Goal: Task Accomplishment & Management: Complete application form

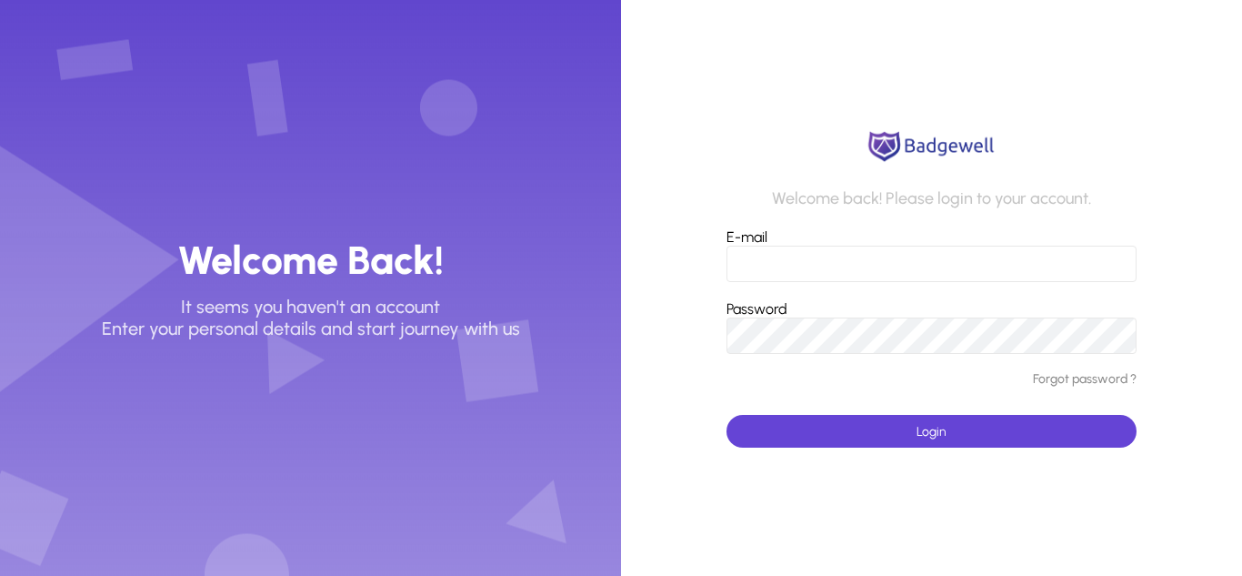
click at [839, 261] on input "E-mail" at bounding box center [931, 263] width 410 height 36
type input "**********"
click at [726, 415] on button "Login" at bounding box center [931, 431] width 410 height 33
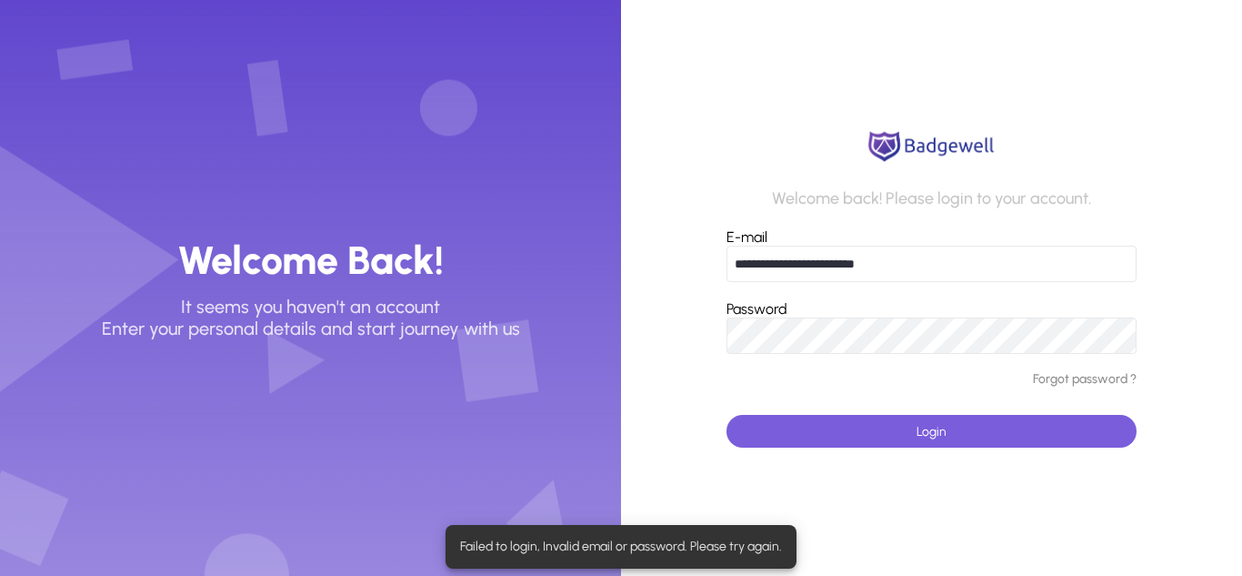
click at [908, 435] on span "submit" at bounding box center [931, 431] width 410 height 44
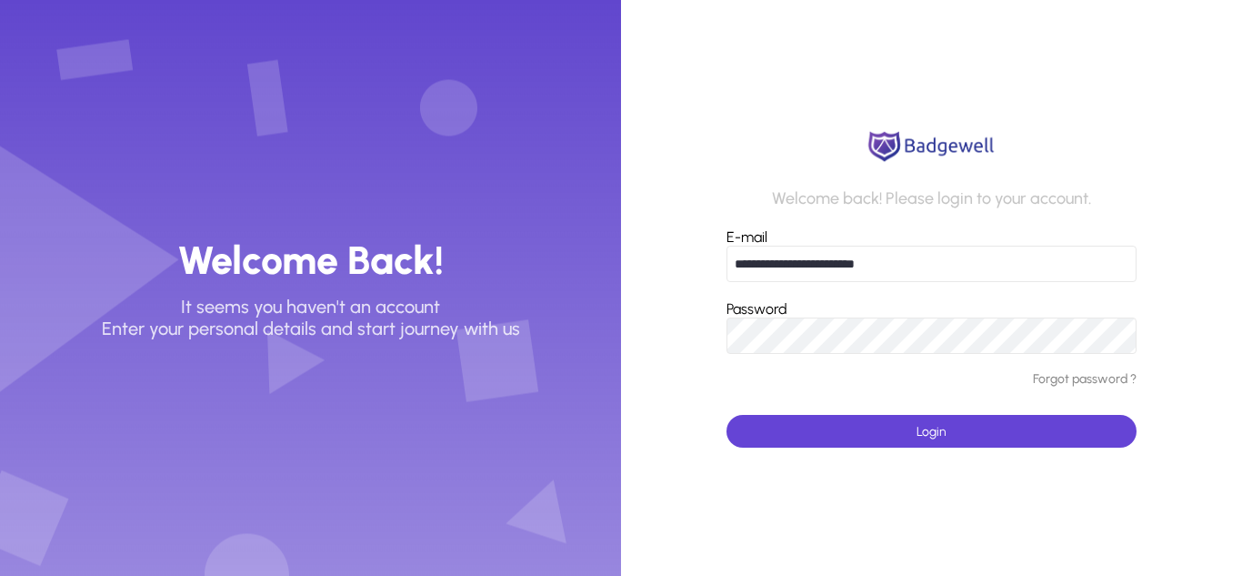
click at [726, 415] on button "Login" at bounding box center [931, 431] width 410 height 33
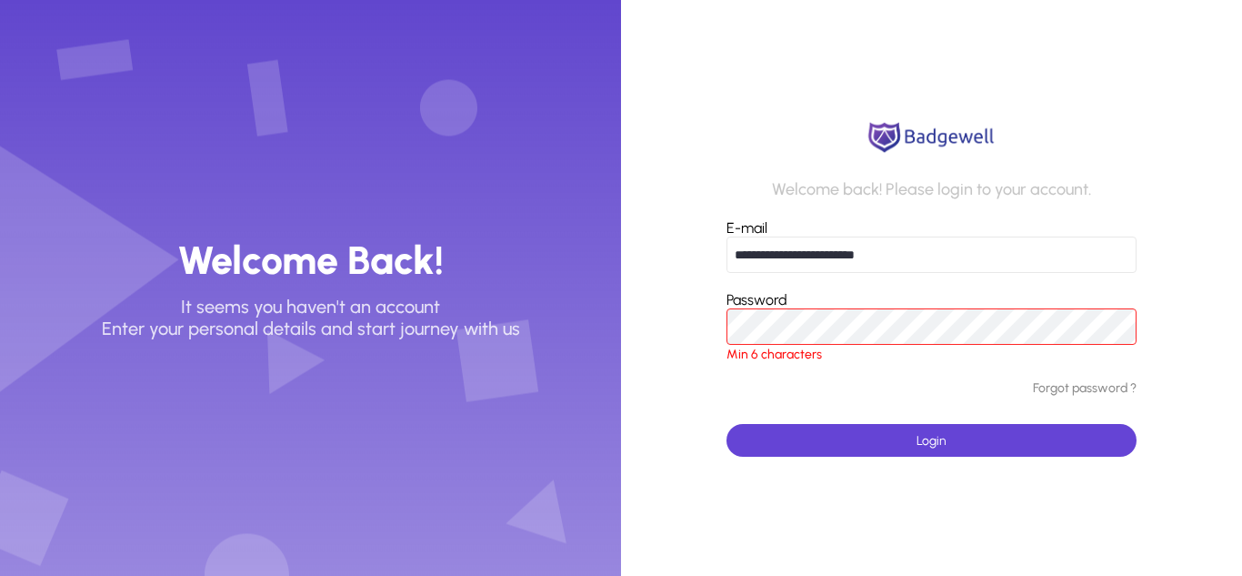
click at [1059, 389] on link "Forgot password ?" at bounding box center [1085, 388] width 104 height 15
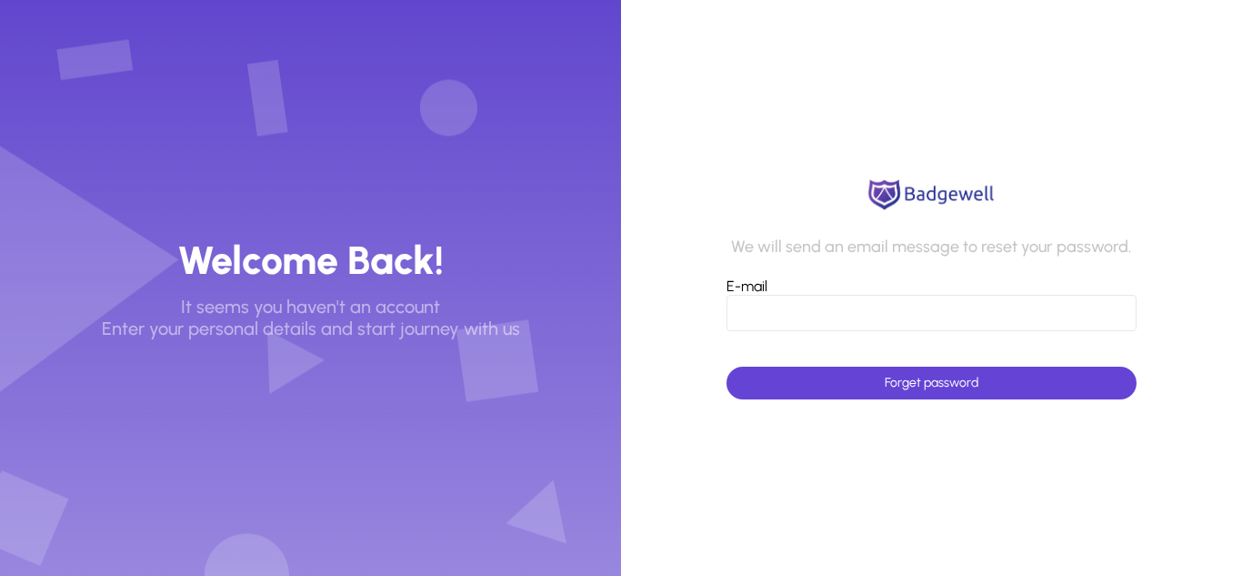
click at [731, 315] on input "E-mail" at bounding box center [931, 313] width 410 height 36
type input "**********"
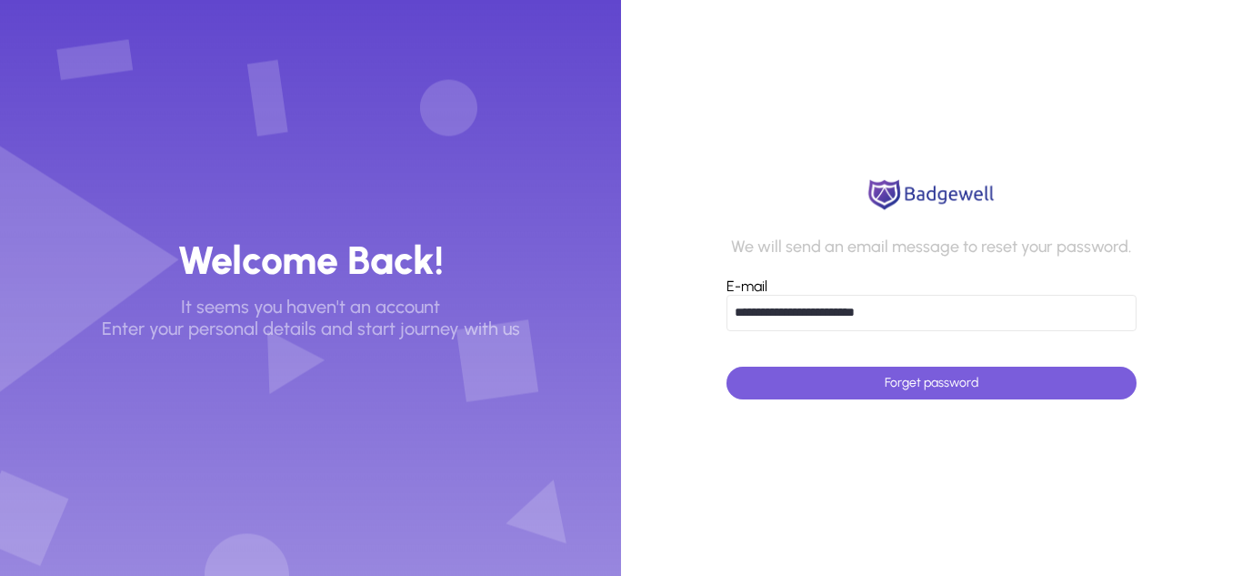
click at [807, 392] on span "submit" at bounding box center [931, 383] width 410 height 44
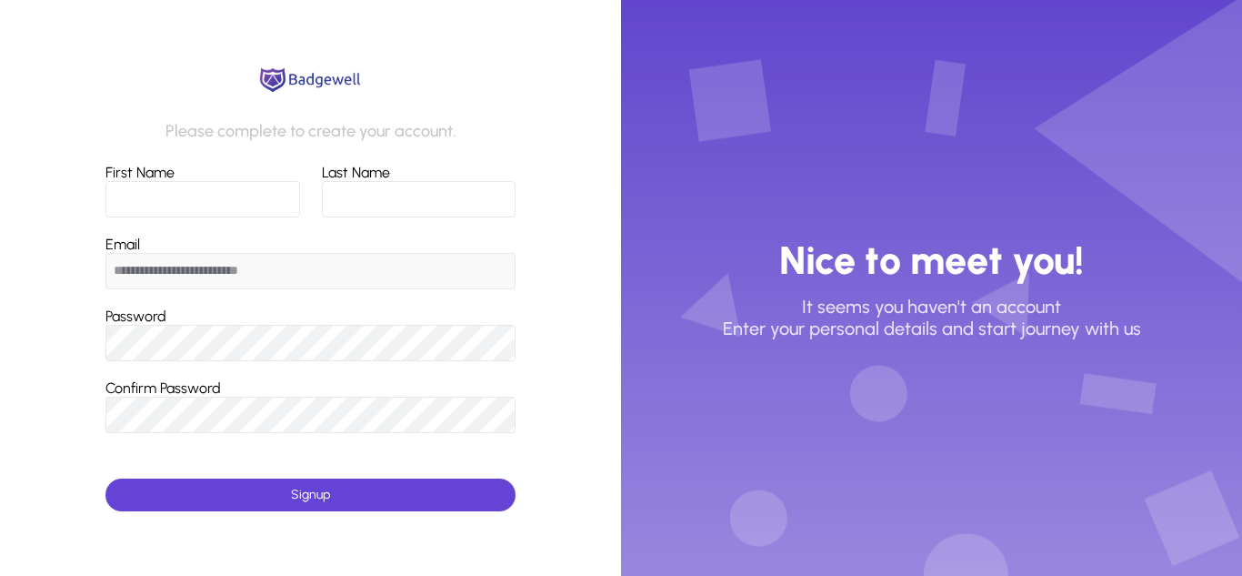
click at [205, 199] on input "First Name" at bounding box center [202, 199] width 195 height 36
type input "**********"
click at [362, 187] on input "Last Name" at bounding box center [419, 199] width 194 height 36
type input "*****"
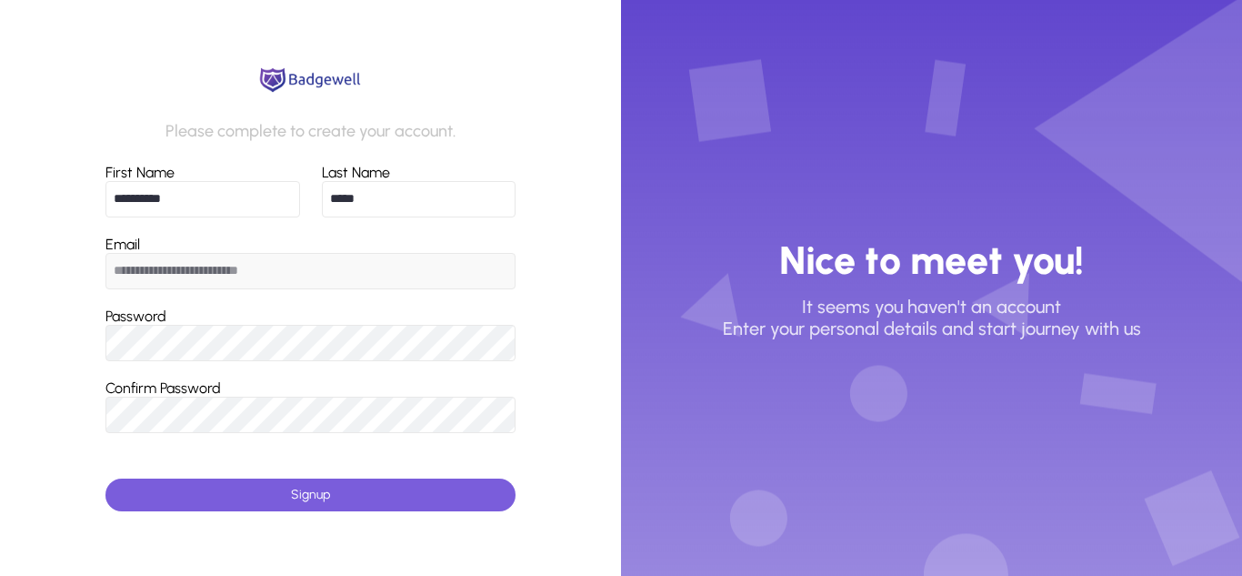
click at [231, 483] on span "submit" at bounding box center [310, 495] width 410 height 44
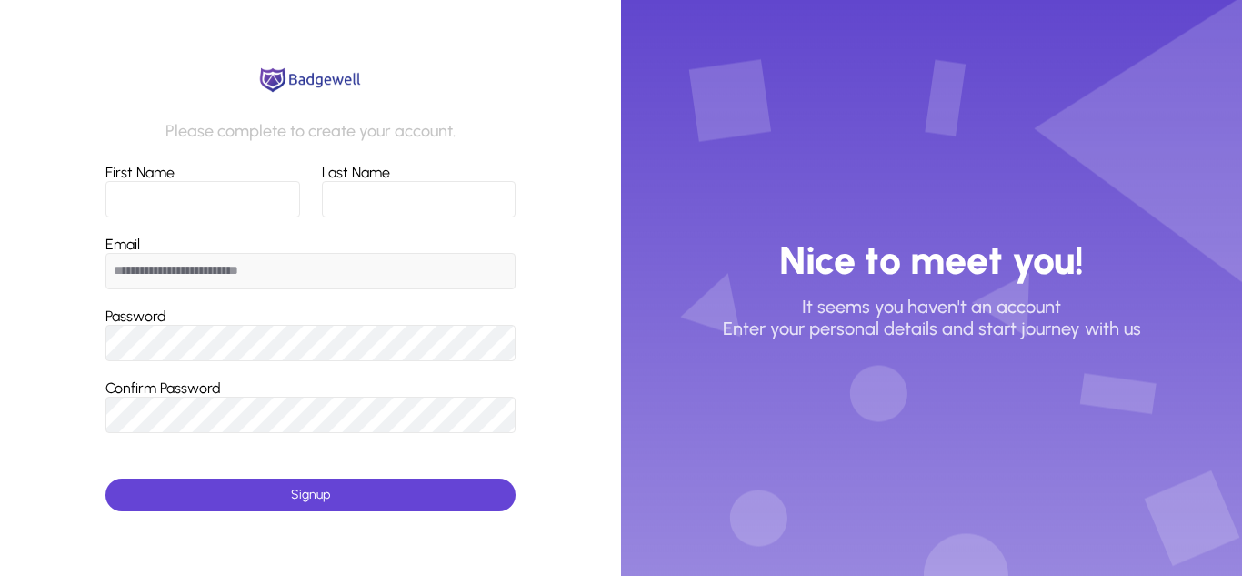
click at [235, 184] on input "First Name" at bounding box center [202, 199] width 195 height 36
type input "**********"
click at [363, 202] on input "Last Name" at bounding box center [419, 199] width 194 height 36
type input "*****"
click at [105, 478] on button "Signup" at bounding box center [310, 494] width 410 height 33
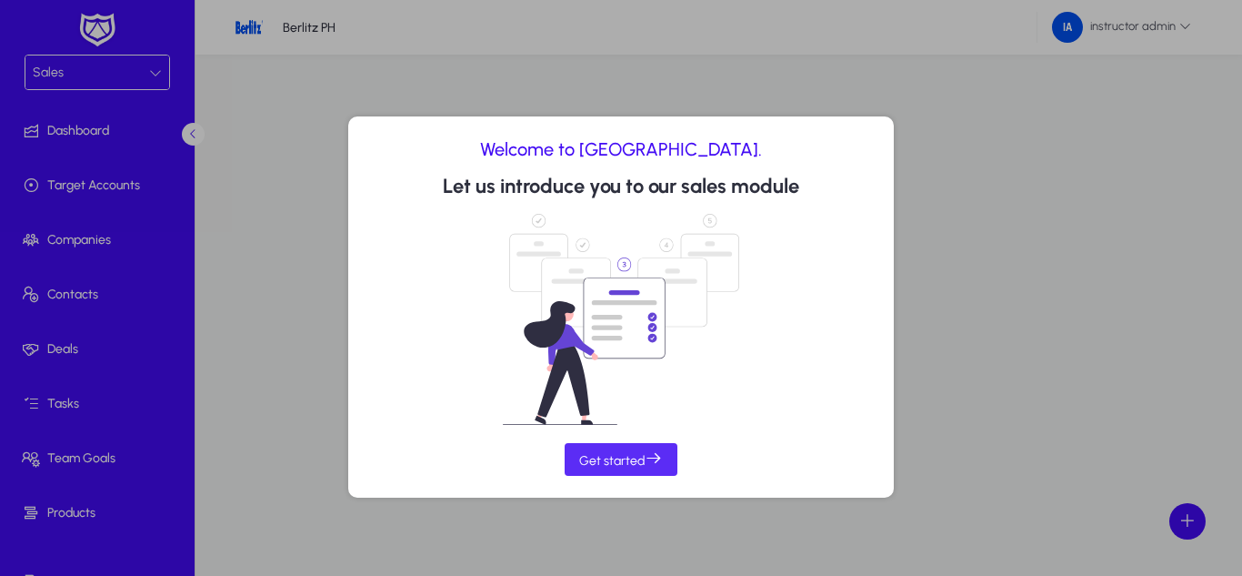
click at [626, 457] on span "Get started" at bounding box center [621, 458] width 84 height 19
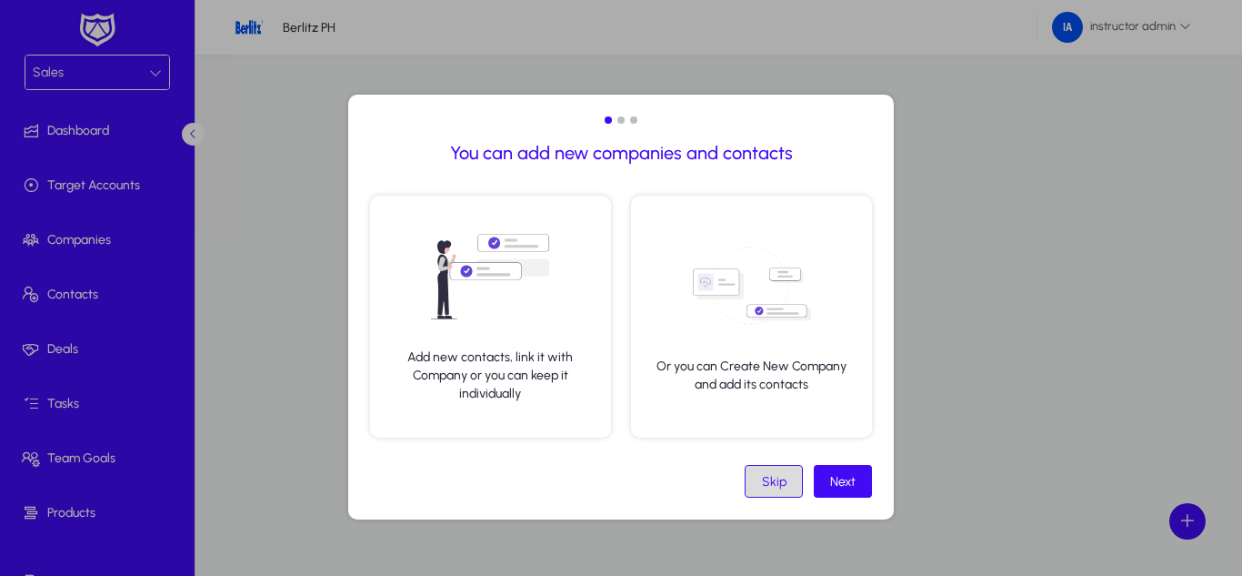
click at [784, 486] on div "Skip" at bounding box center [774, 481] width 25 height 15
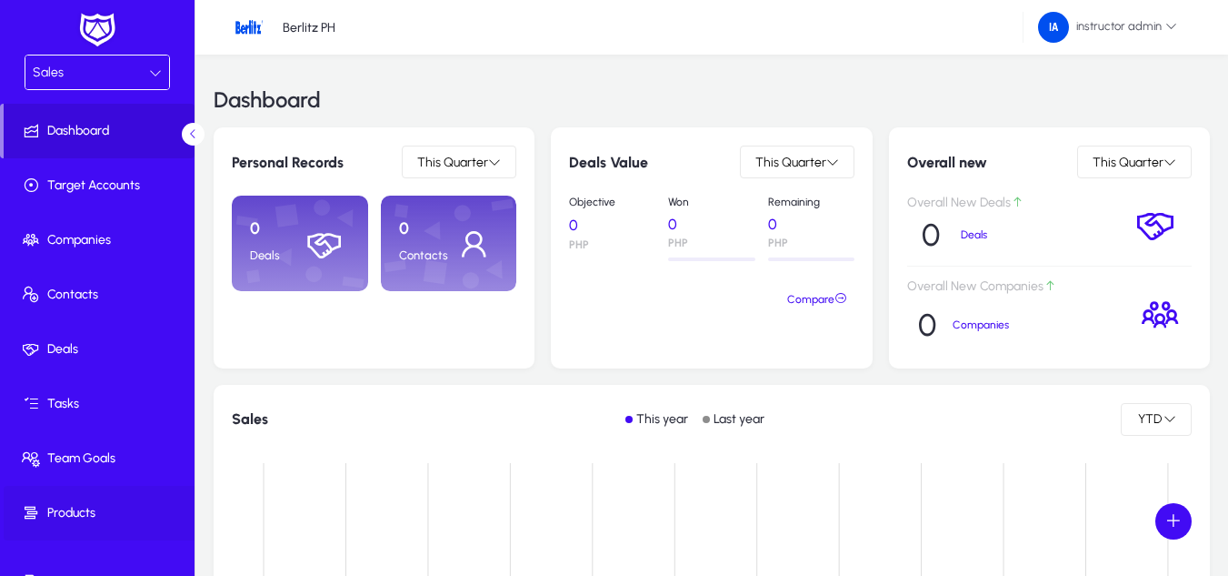
scroll to position [88, 0]
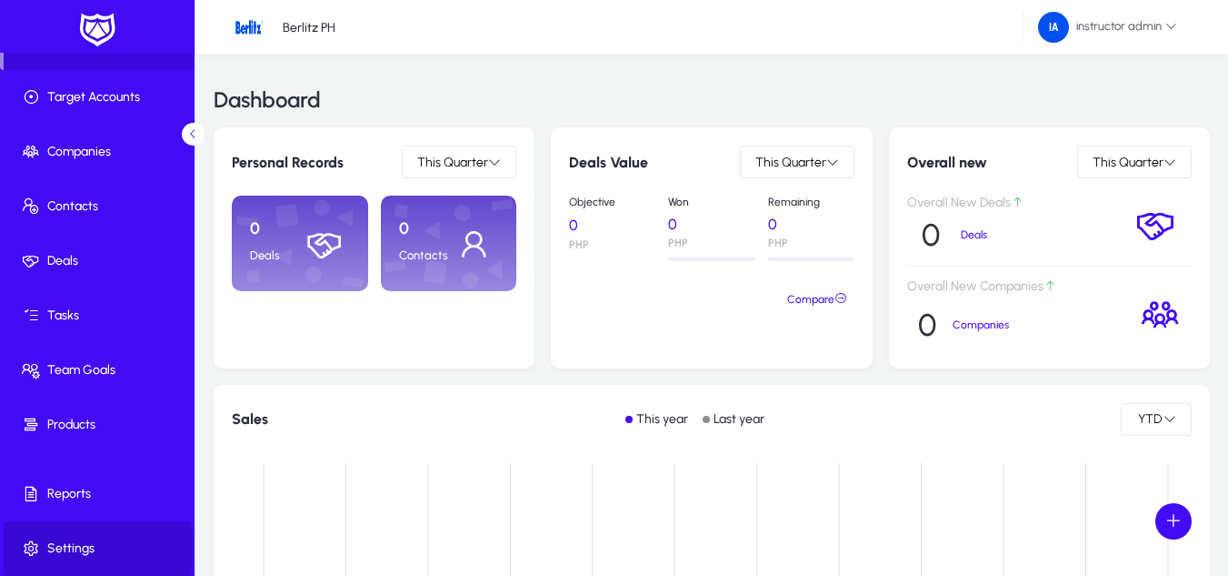
click at [75, 548] on span "Settings" at bounding box center [101, 548] width 195 height 18
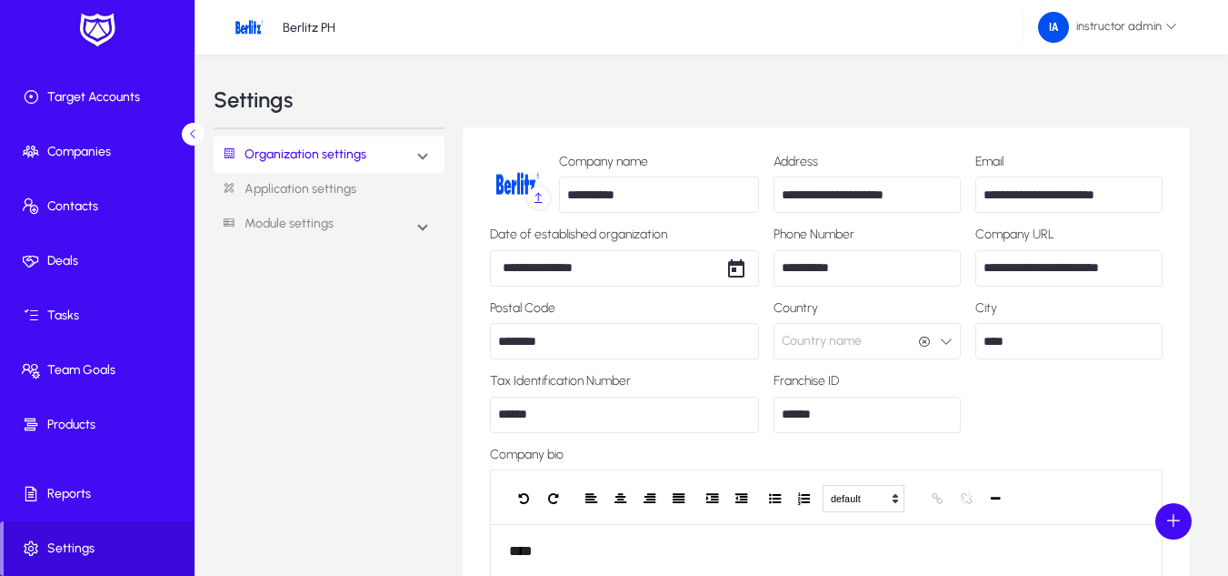
click at [1156, 27] on span "instructor admin" at bounding box center [1107, 27] width 139 height 31
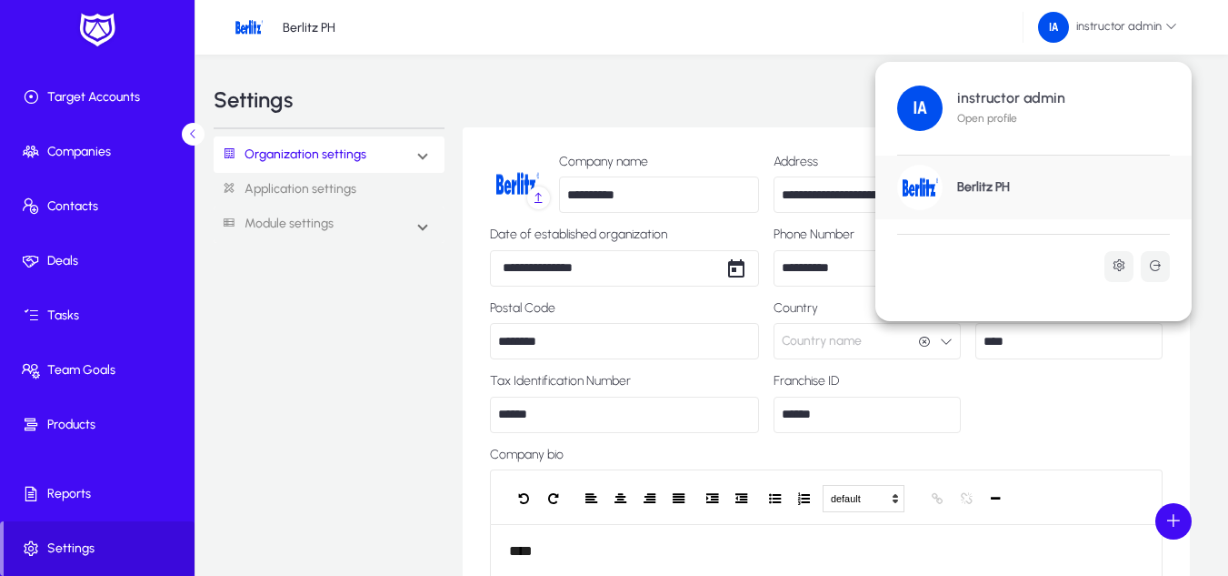
click at [244, 264] on div at bounding box center [614, 288] width 1228 height 576
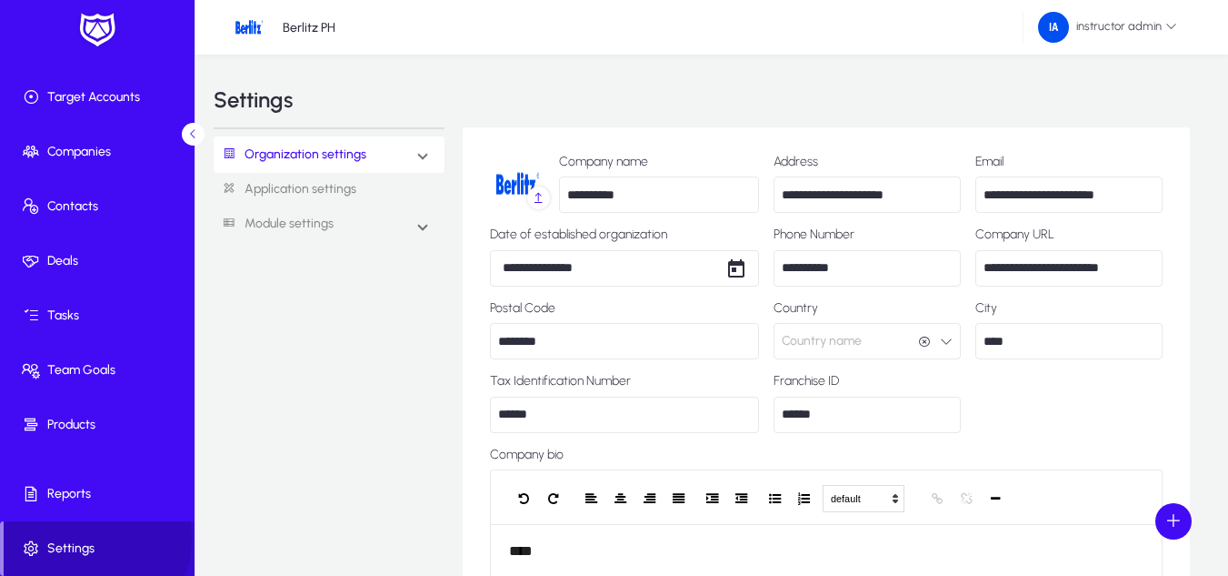
click at [85, 538] on span at bounding box center [99, 548] width 191 height 44
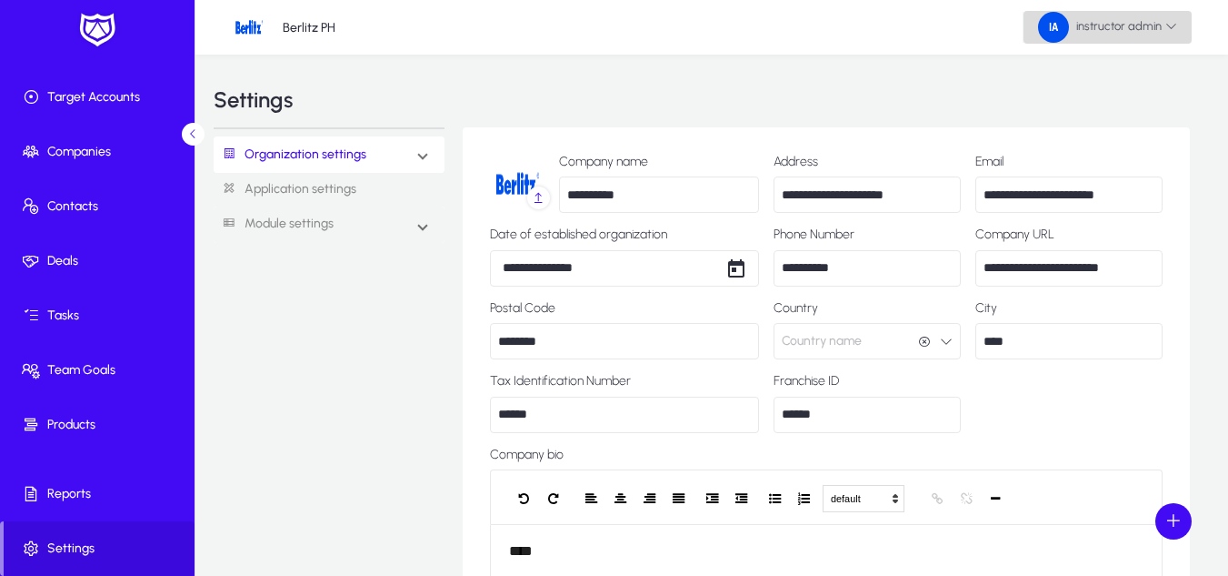
click at [1102, 48] on span at bounding box center [1108, 27] width 168 height 44
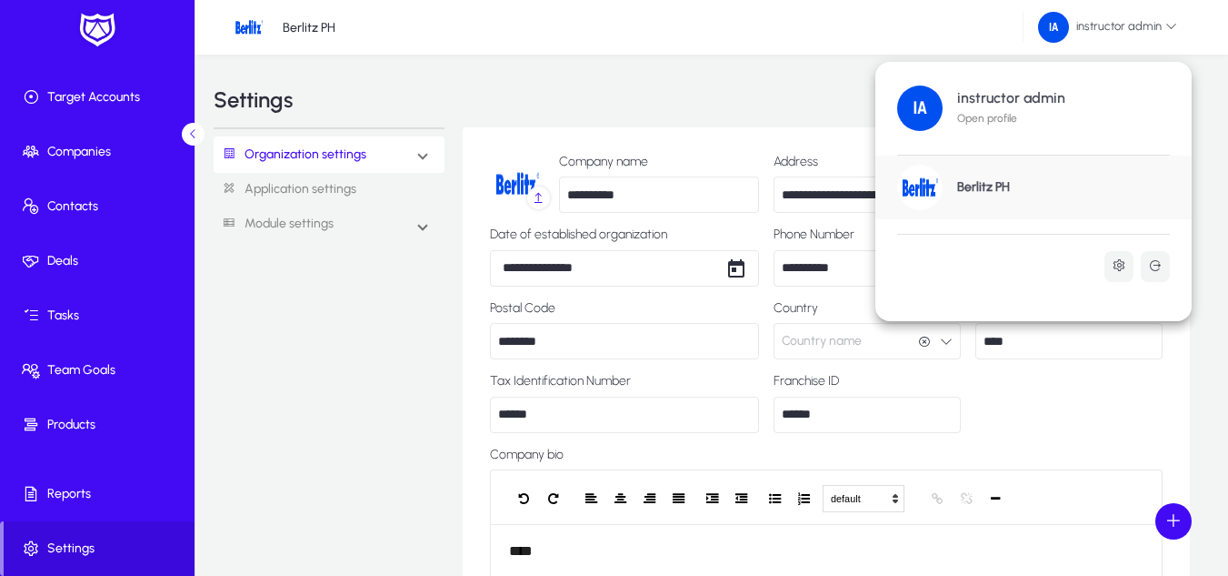
click at [1035, 109] on div "instructor admin Open profile" at bounding box center [1004, 108] width 123 height 36
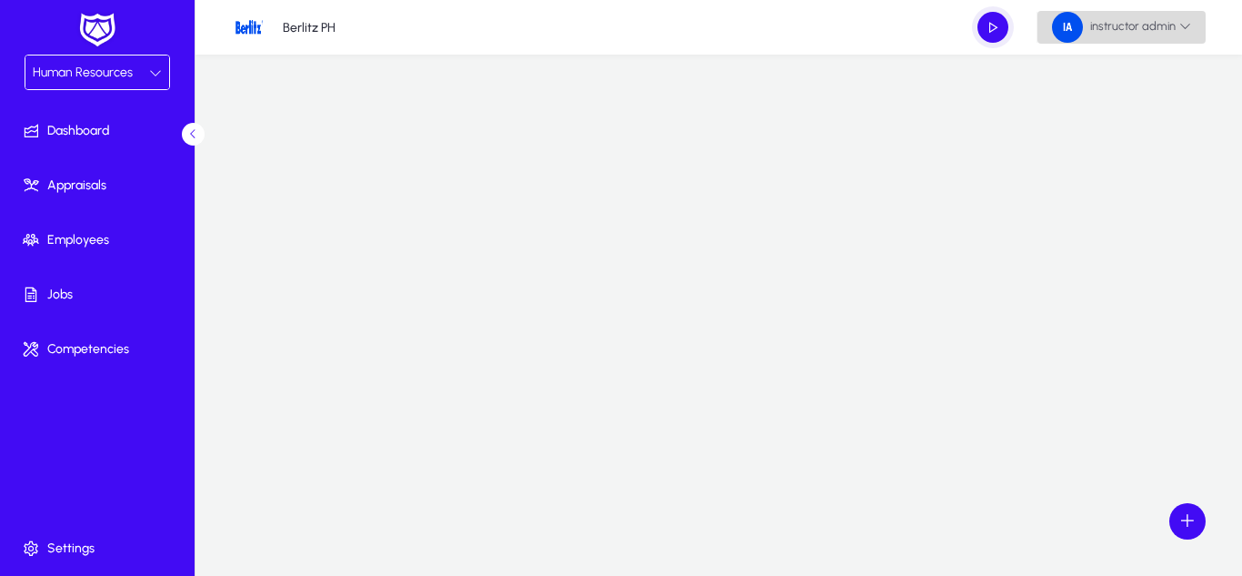
click at [1139, 31] on span "instructor admin" at bounding box center [1121, 27] width 139 height 31
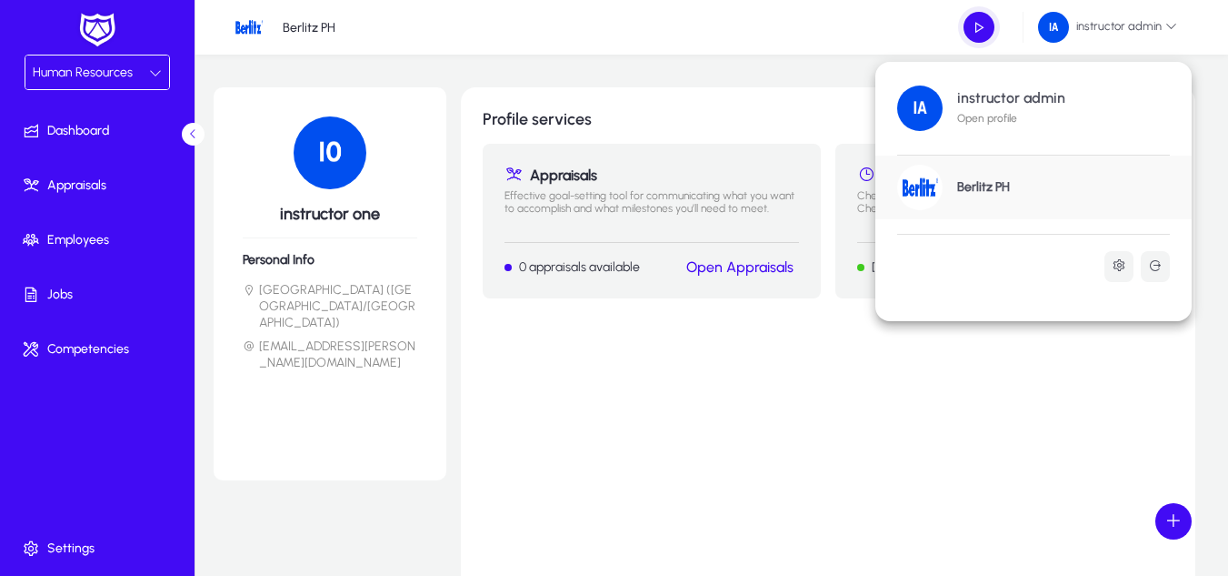
click at [84, 543] on div at bounding box center [614, 288] width 1228 height 576
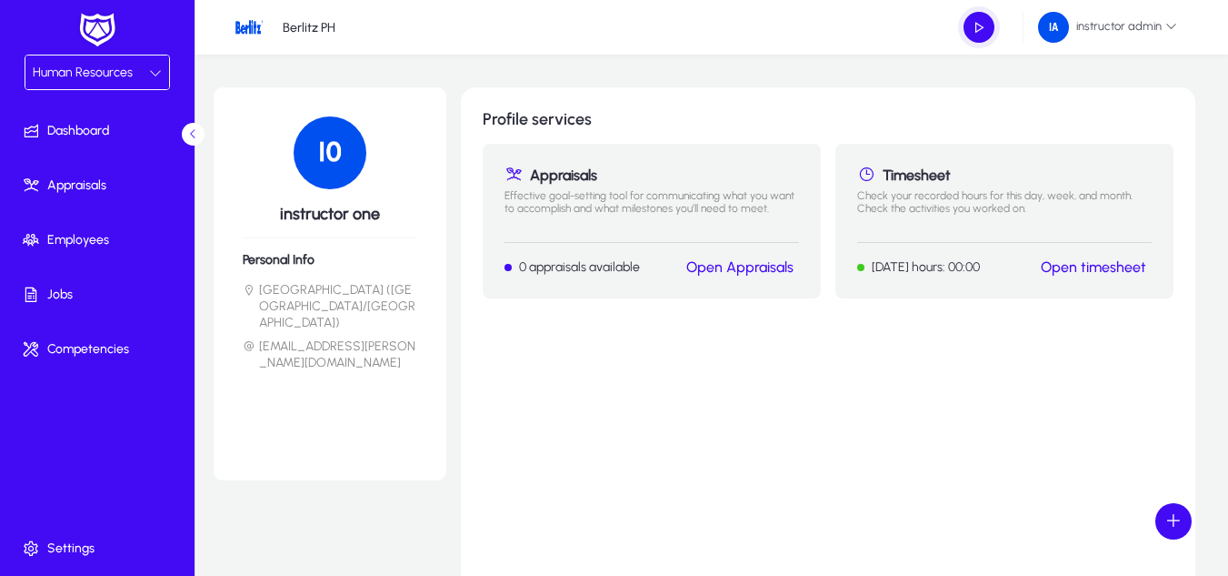
click at [85, 82] on div "Human Resources" at bounding box center [91, 73] width 116 height 24
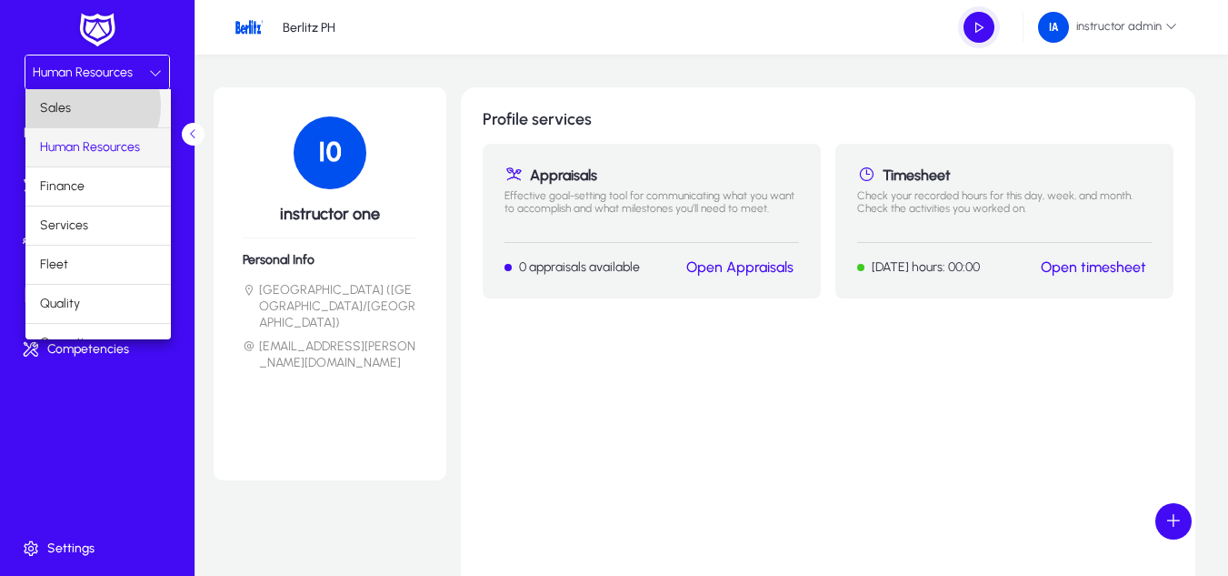
click at [85, 105] on mat-option "Sales" at bounding box center [97, 108] width 145 height 38
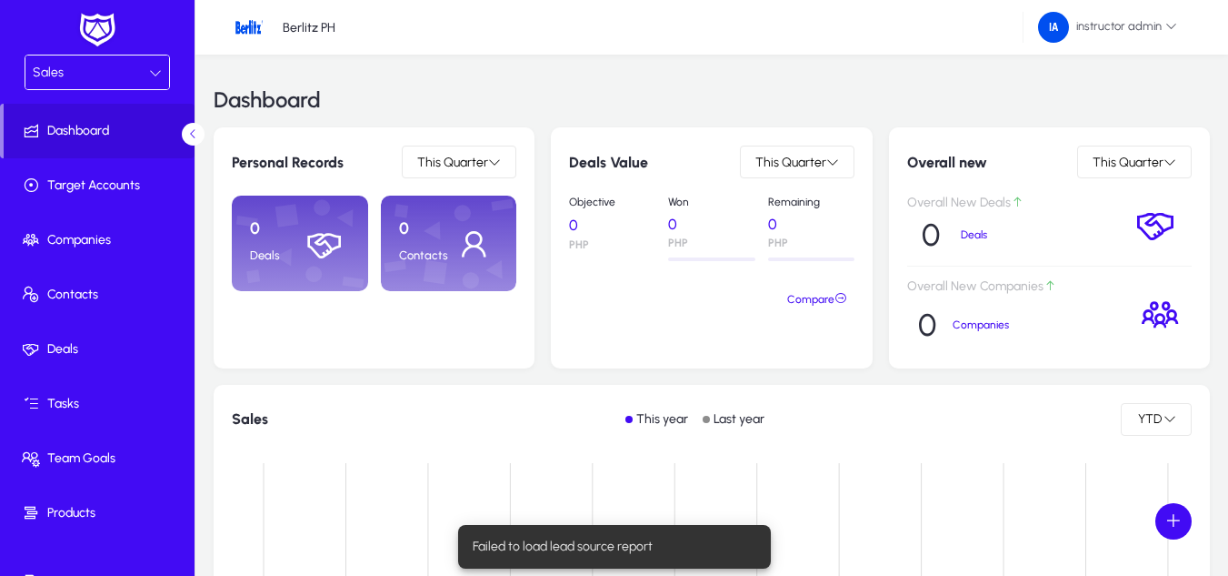
click at [119, 86] on div "Sales" at bounding box center [97, 72] width 144 height 34
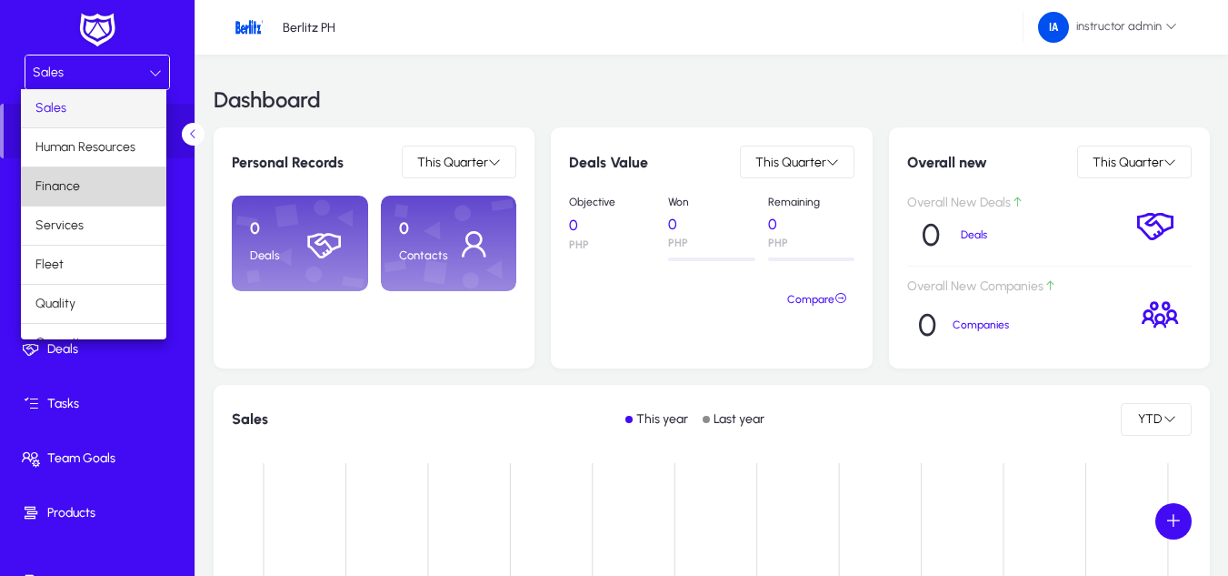
click at [95, 192] on mat-option "Finance" at bounding box center [93, 186] width 145 height 38
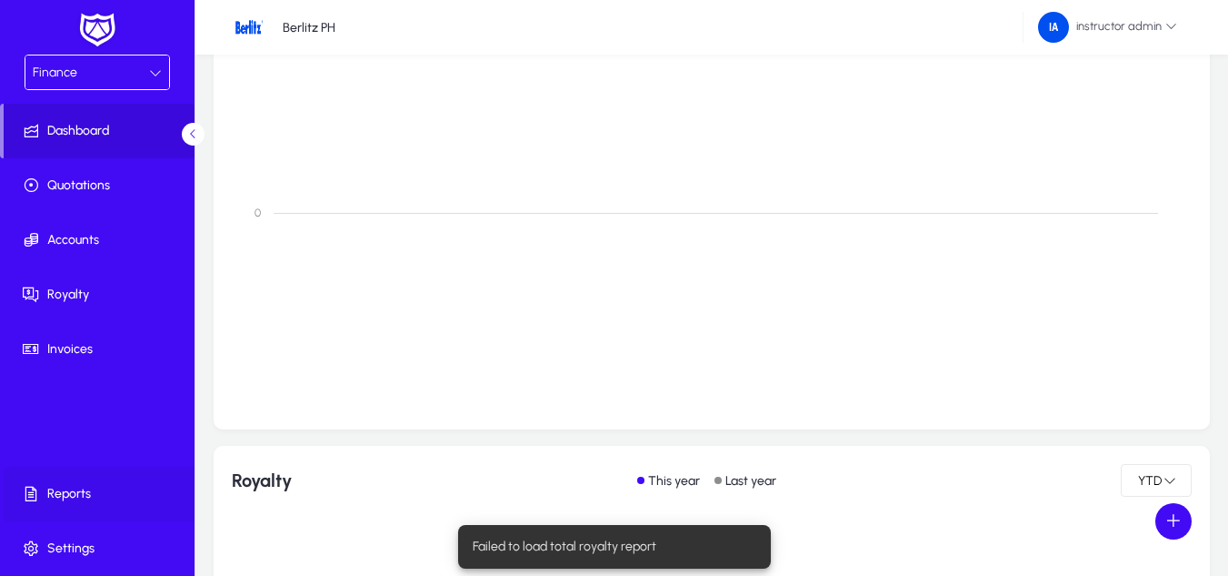
scroll to position [381, 0]
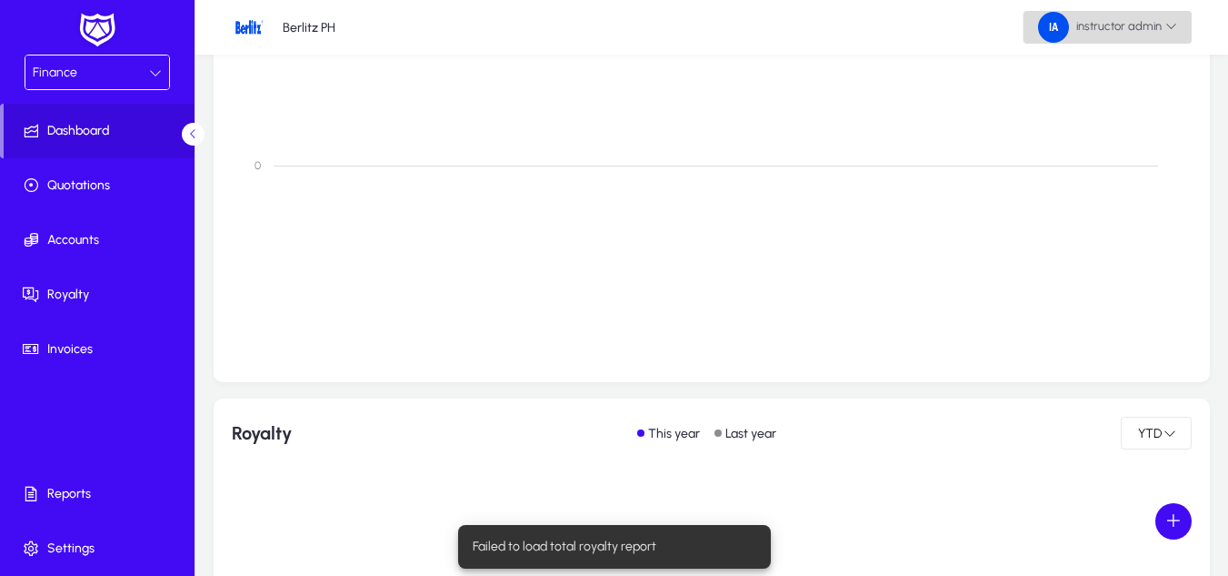
click at [1140, 29] on span "instructor admin" at bounding box center [1107, 27] width 139 height 31
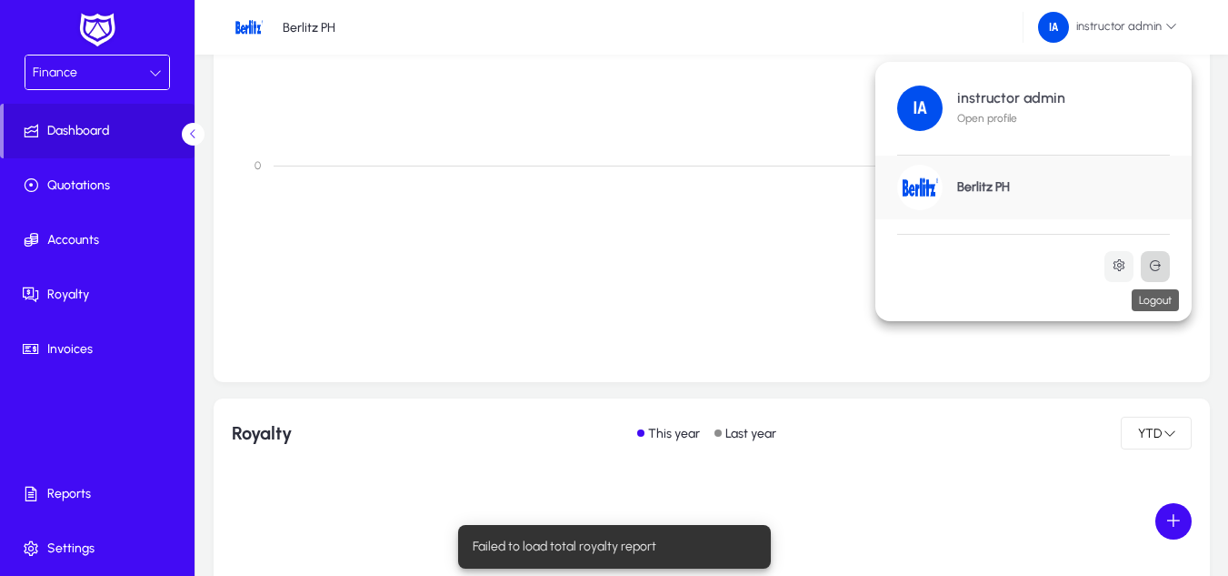
click at [1154, 259] on icon at bounding box center [1155, 265] width 15 height 15
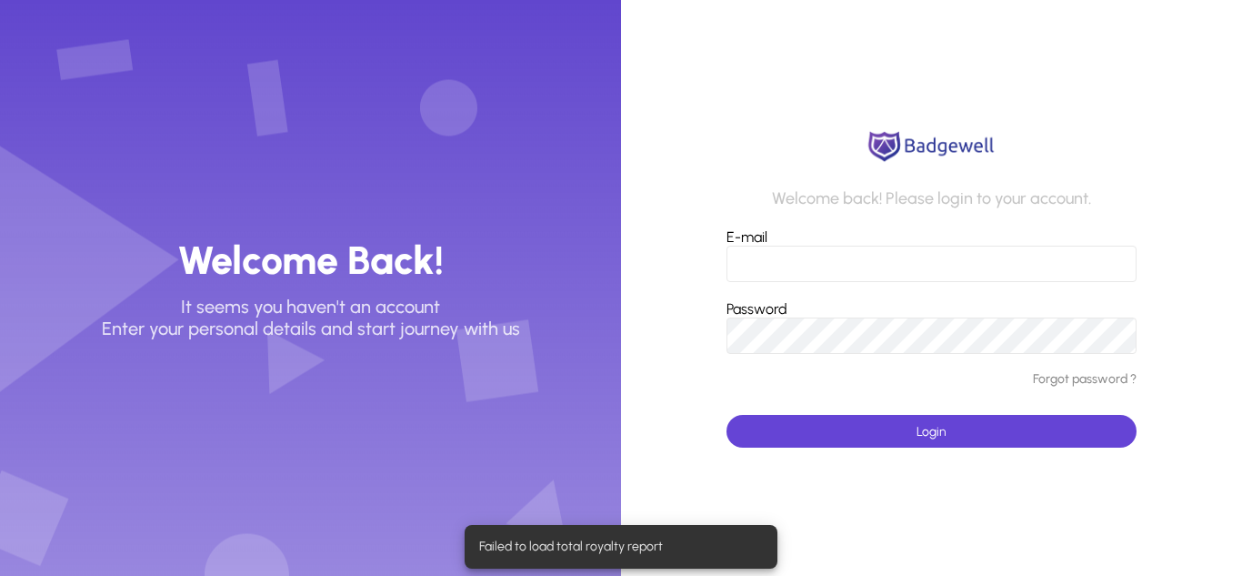
click at [955, 273] on input "E-mail" at bounding box center [931, 263] width 410 height 36
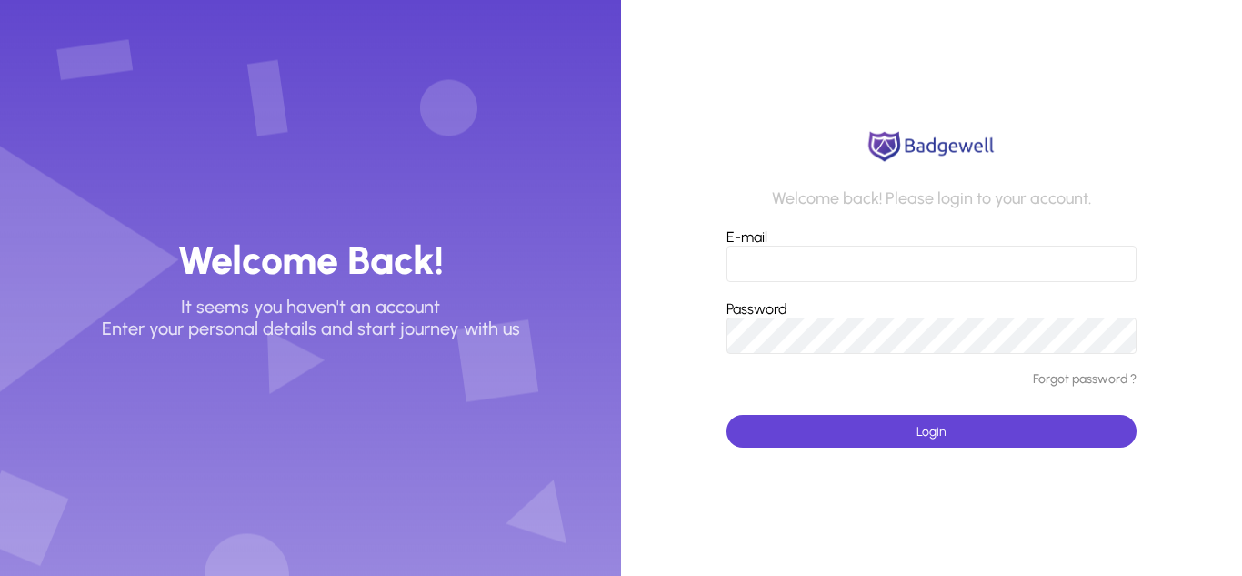
type input "**********"
click at [726, 415] on button "Login" at bounding box center [931, 431] width 410 height 33
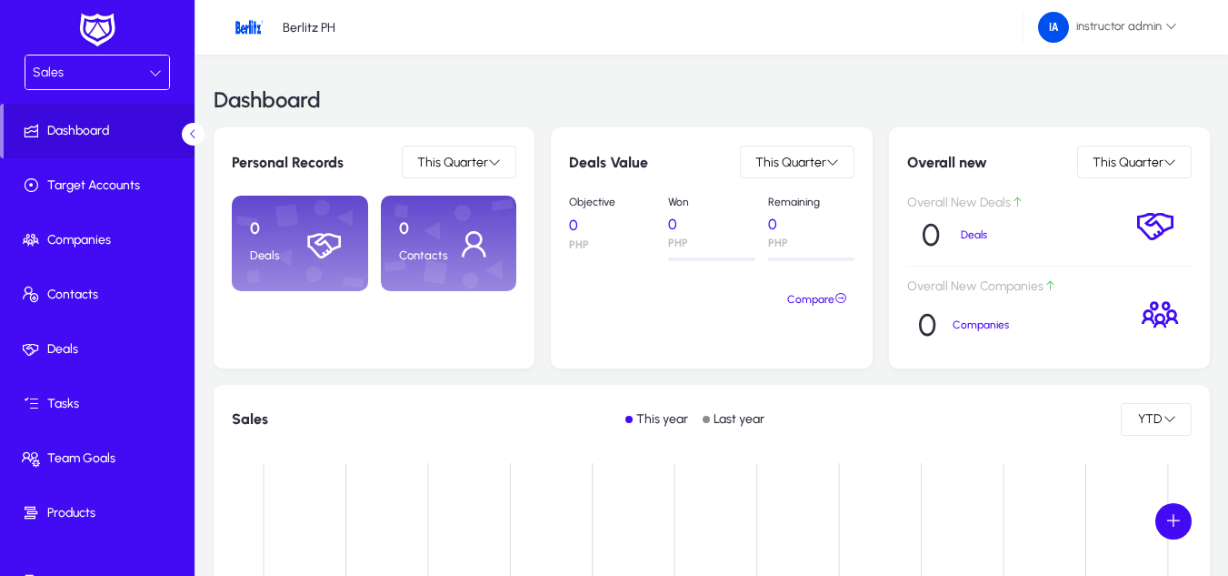
click at [149, 73] on icon at bounding box center [155, 72] width 13 height 13
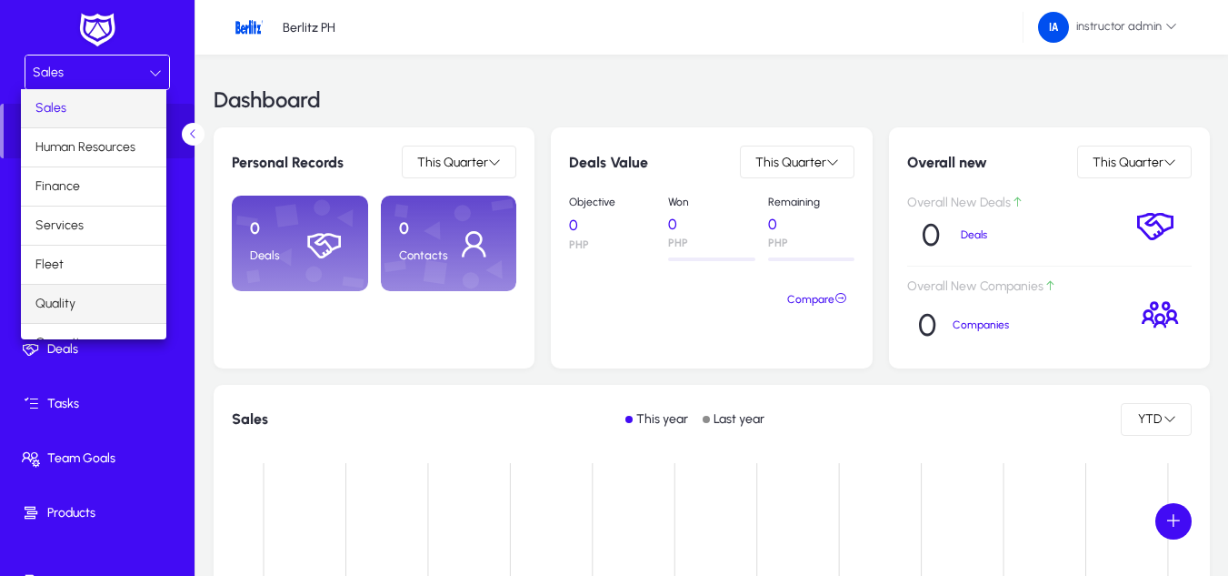
scroll to position [62, 0]
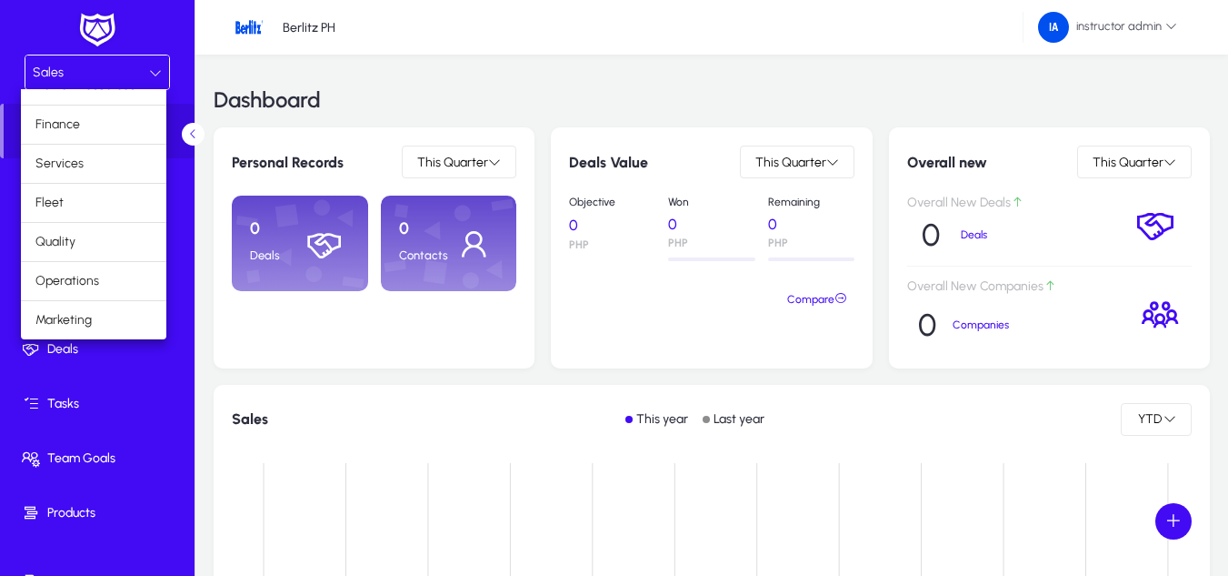
click at [88, 569] on div at bounding box center [614, 288] width 1228 height 576
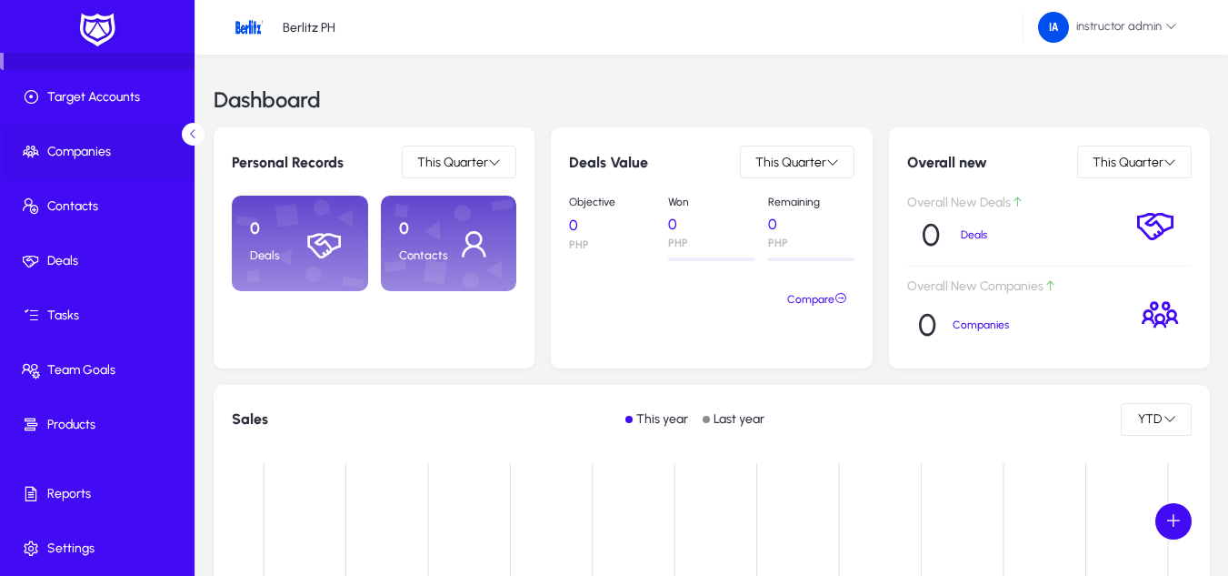
scroll to position [0, 0]
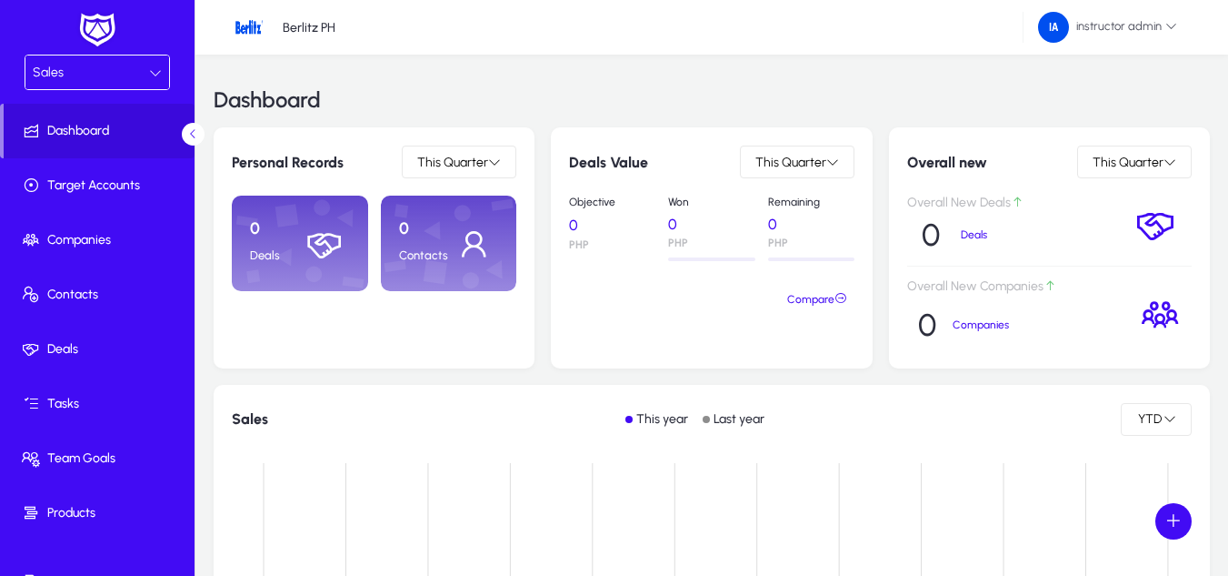
click at [105, 66] on div "Sales" at bounding box center [91, 73] width 116 height 24
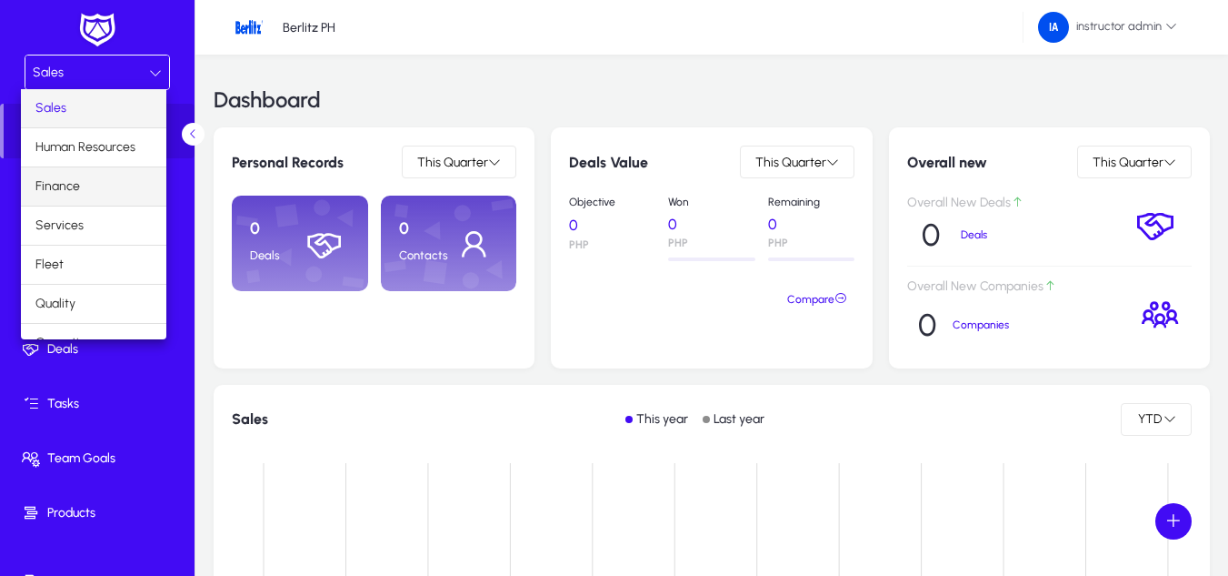
scroll to position [62, 0]
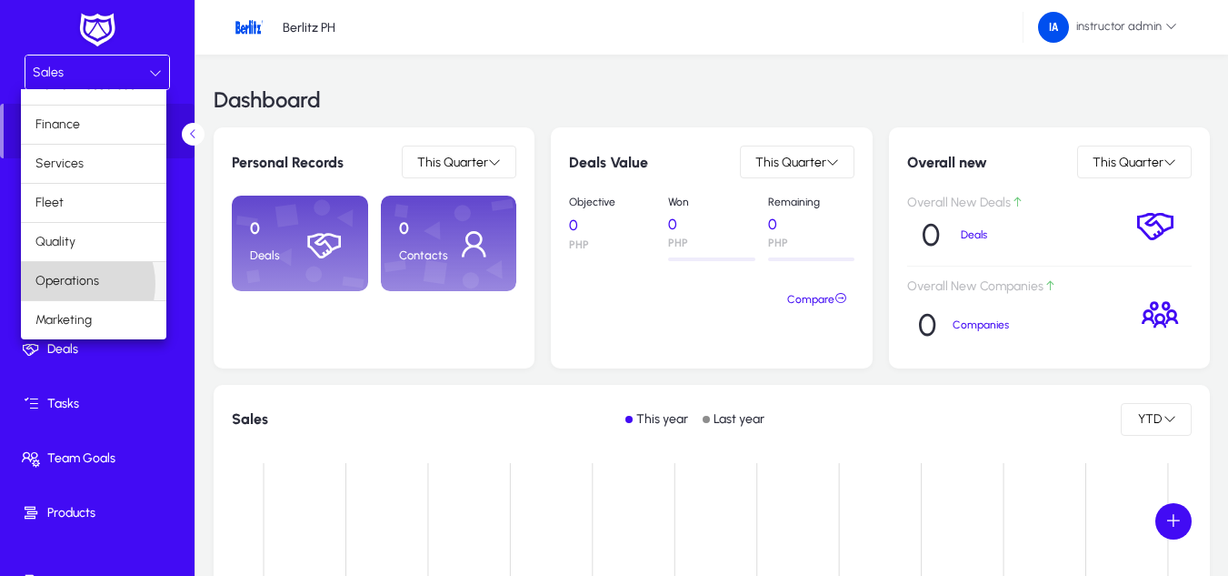
click at [70, 284] on span "Operations" at bounding box center [67, 281] width 64 height 22
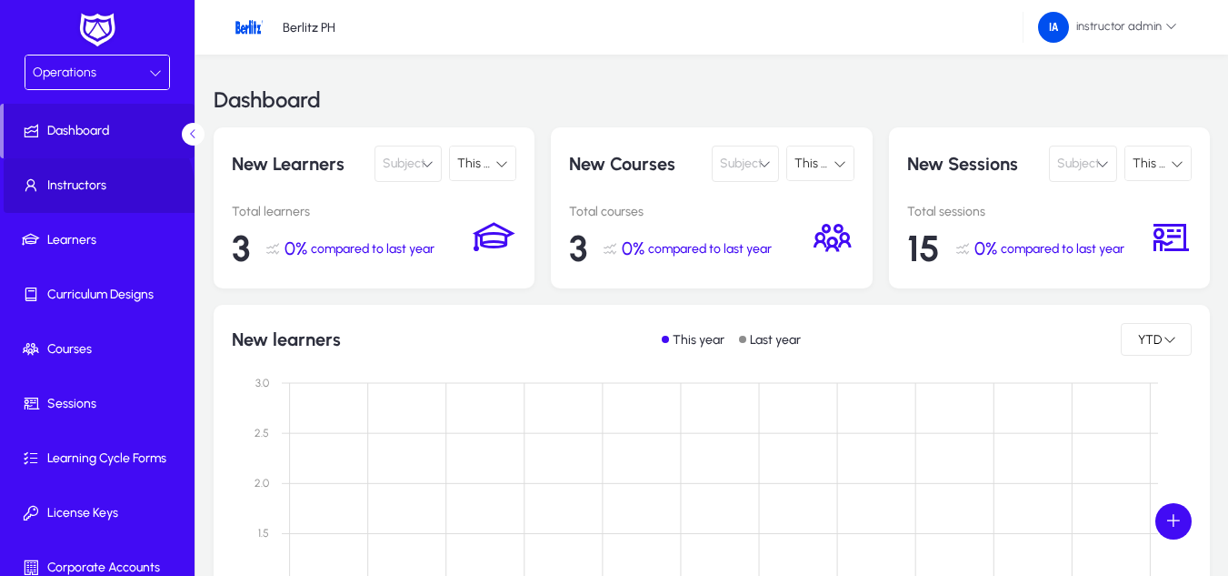
click at [70, 200] on span at bounding box center [101, 186] width 195 height 44
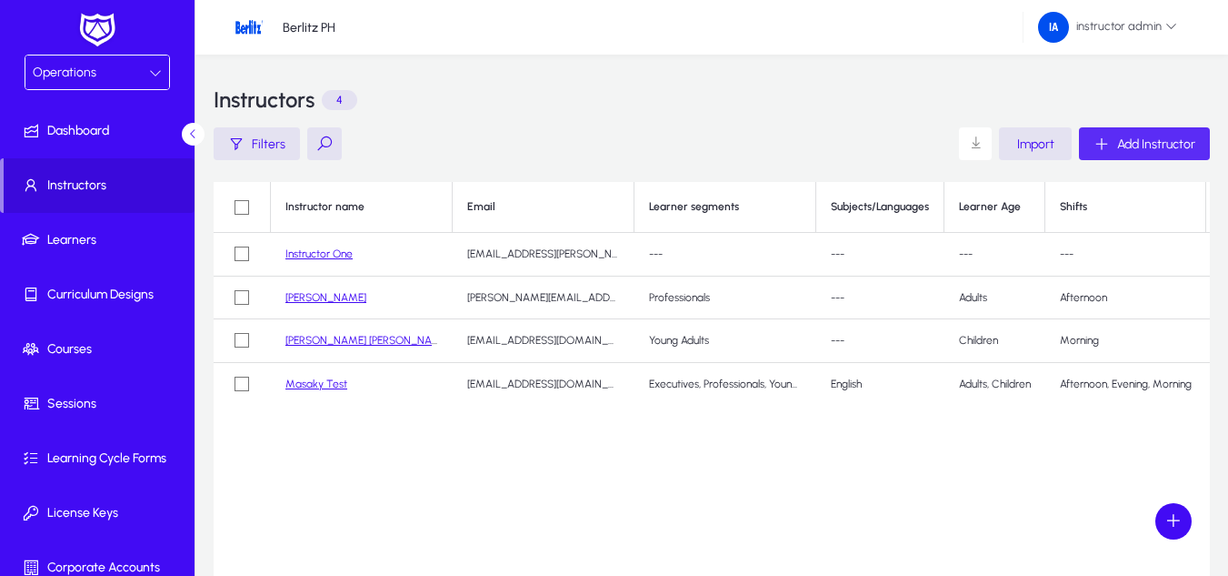
click at [1144, 143] on span "Add Instructor" at bounding box center [1156, 143] width 78 height 15
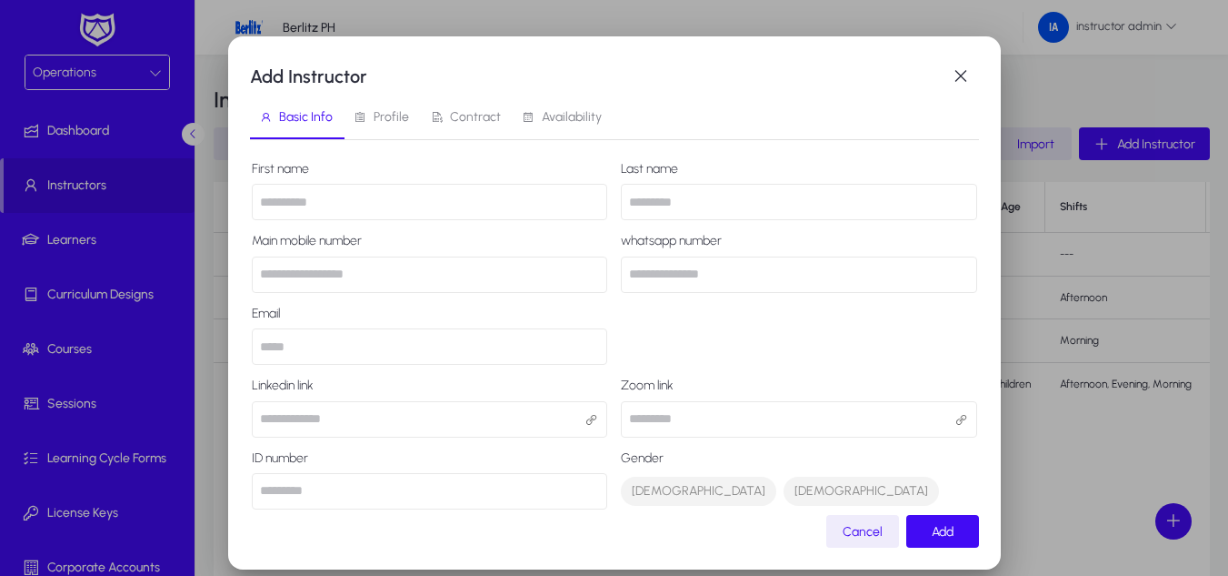
click at [430, 205] on input "text" at bounding box center [430, 202] width 356 height 36
click at [951, 84] on span "button" at bounding box center [961, 76] width 36 height 36
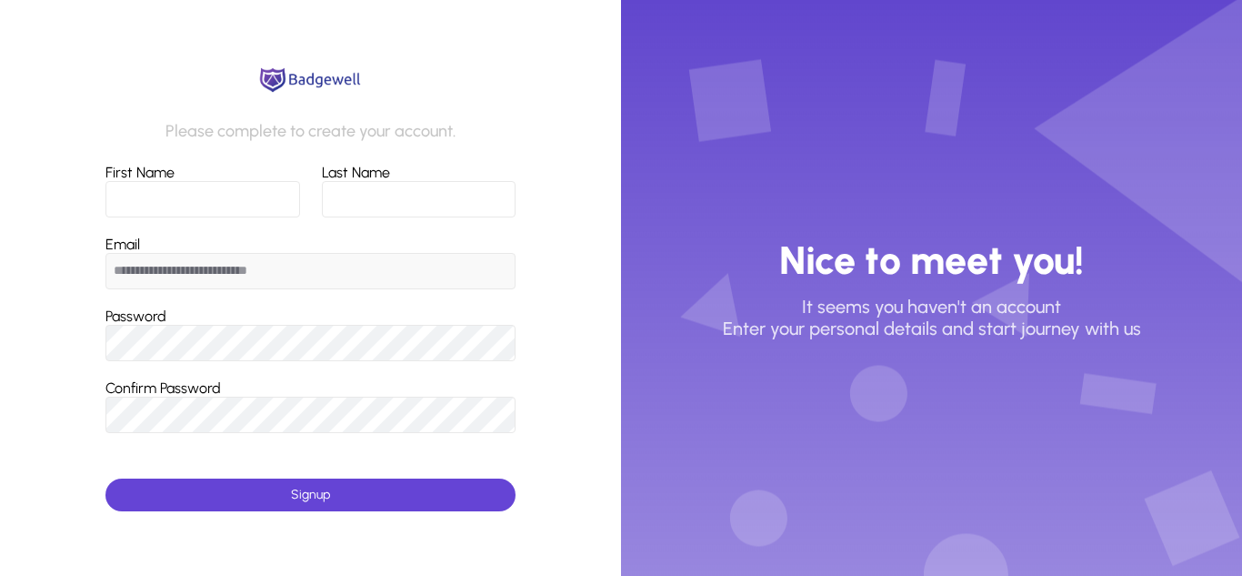
click at [189, 199] on input "First Name" at bounding box center [202, 199] width 195 height 36
type input "**********"
click at [382, 209] on input "Last Name" at bounding box center [419, 199] width 194 height 36
type input "***"
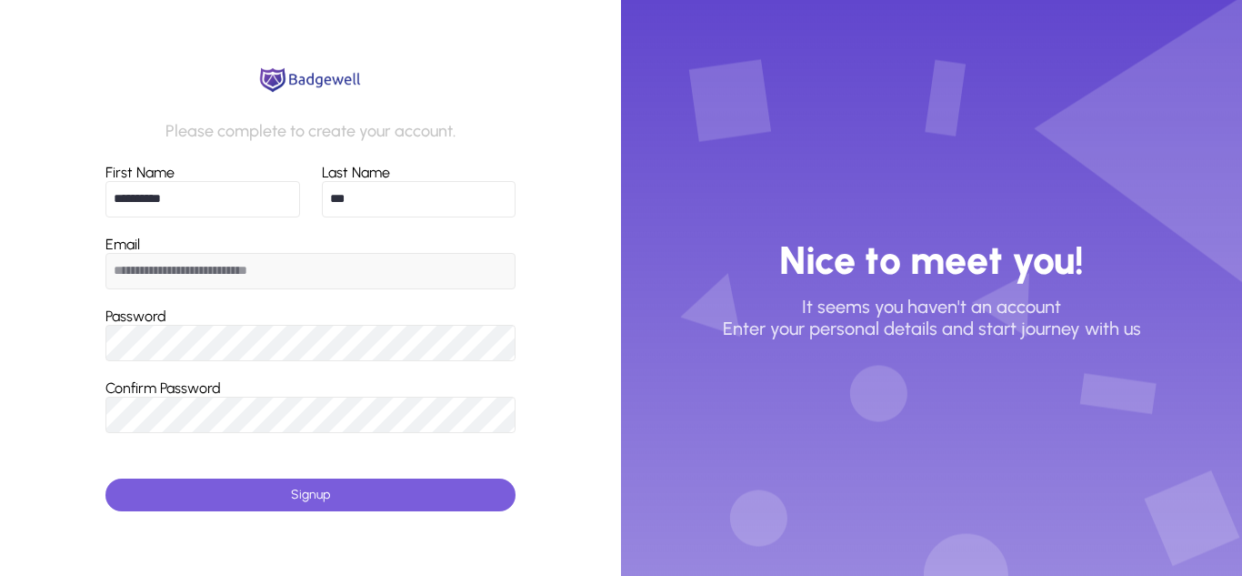
click at [225, 502] on span "submit" at bounding box center [310, 495] width 410 height 44
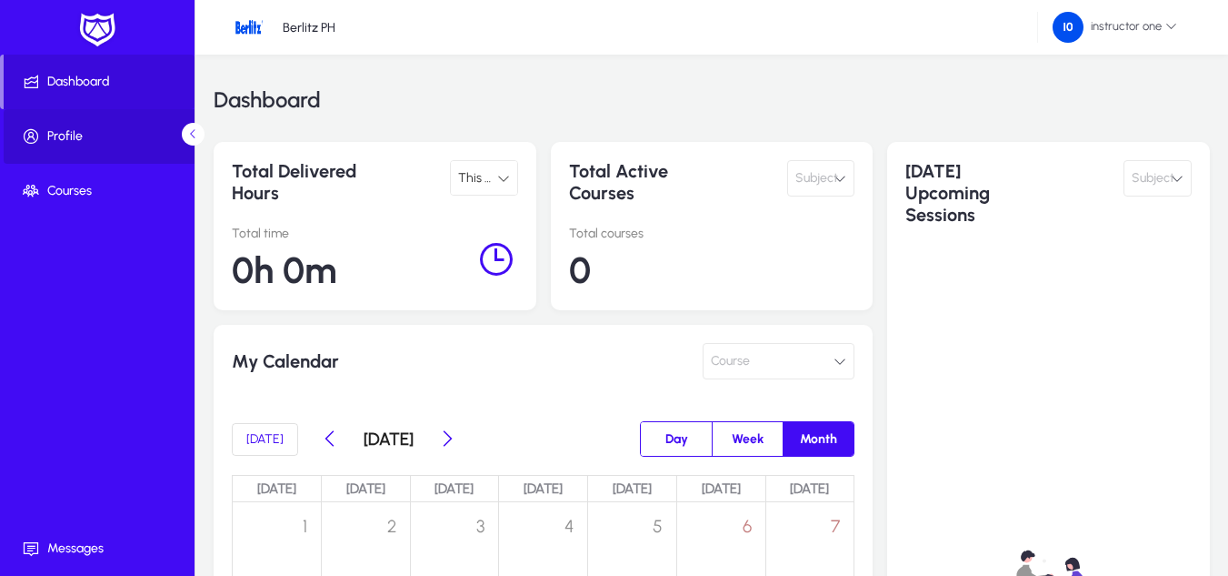
click at [101, 136] on span "Profile" at bounding box center [101, 136] width 195 height 18
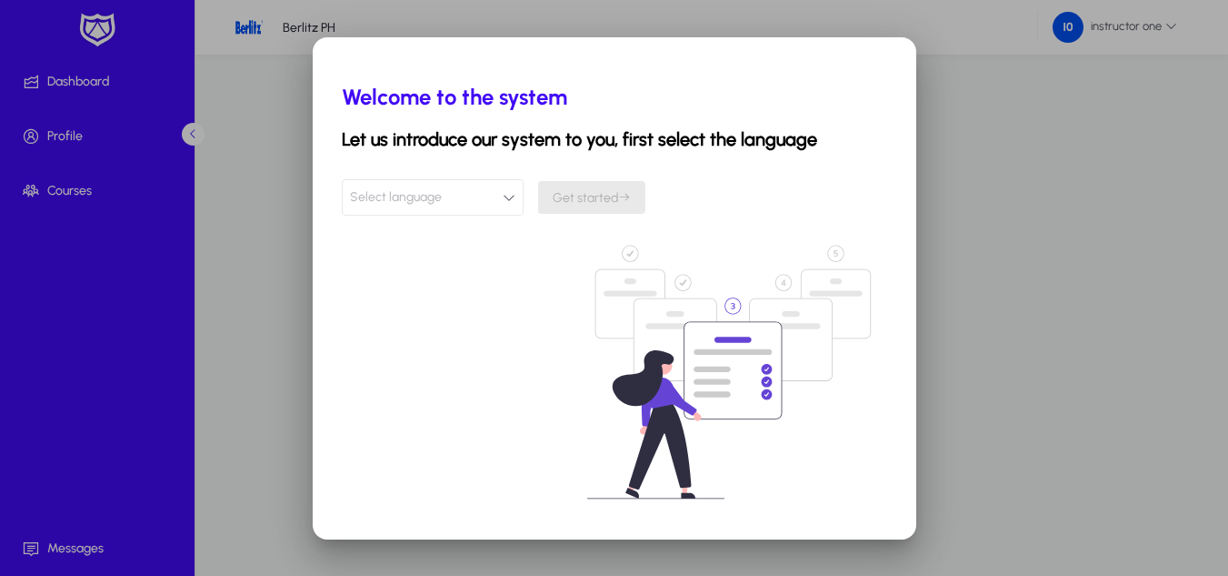
click at [1013, 190] on div at bounding box center [614, 288] width 1228 height 576
click at [191, 135] on div at bounding box center [614, 288] width 1228 height 576
click at [517, 195] on button "Select language" at bounding box center [433, 197] width 182 height 36
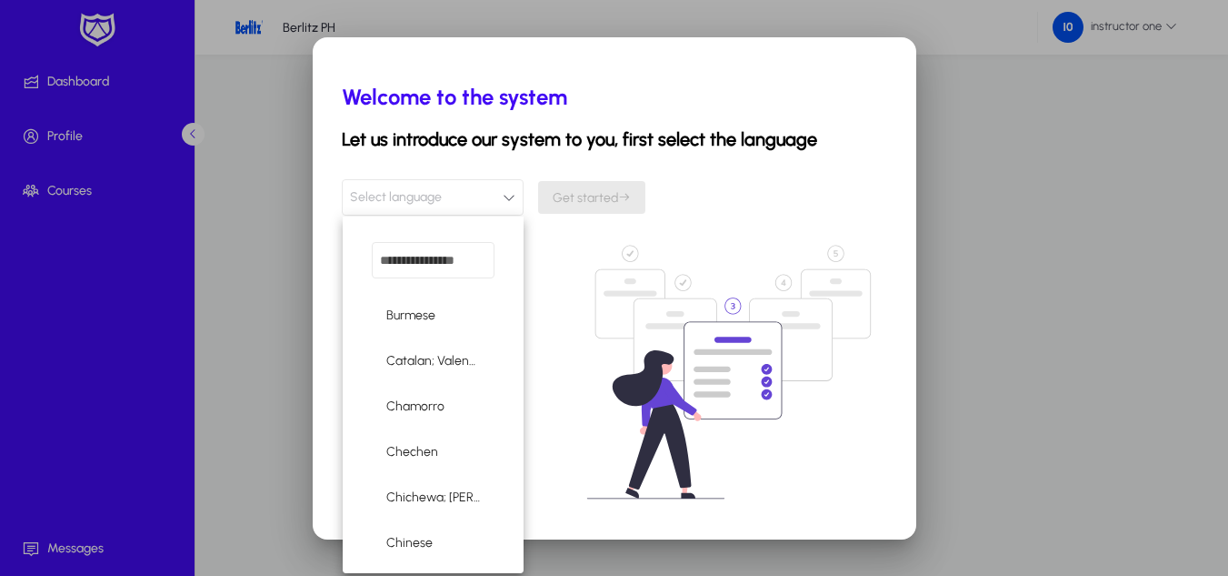
scroll to position [1106, 0]
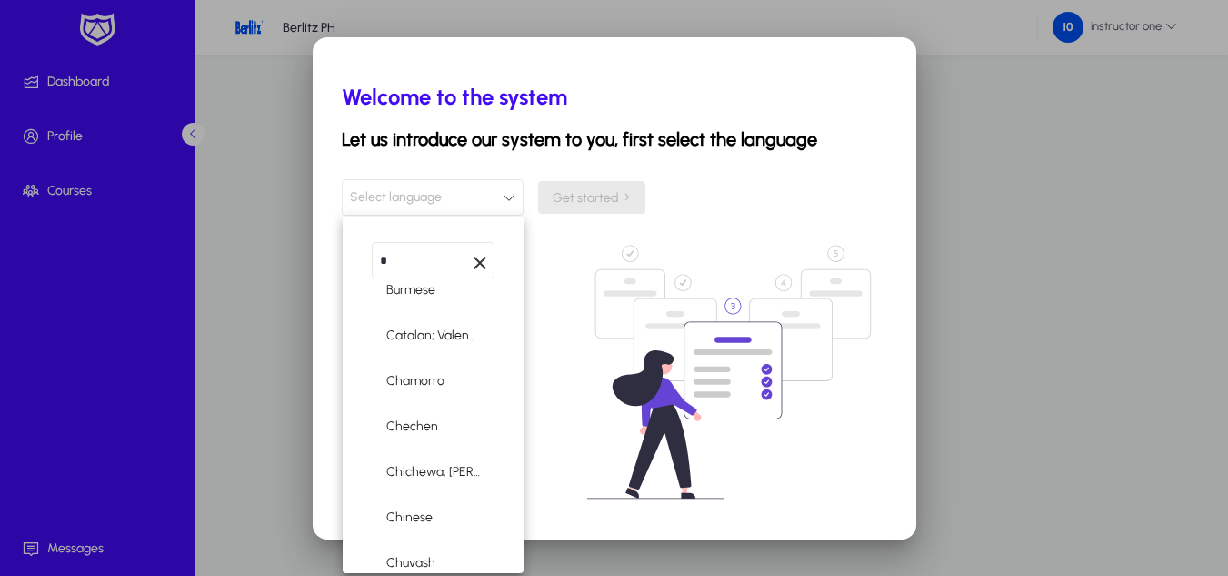
click at [413, 265] on input "*" at bounding box center [433, 260] width 123 height 36
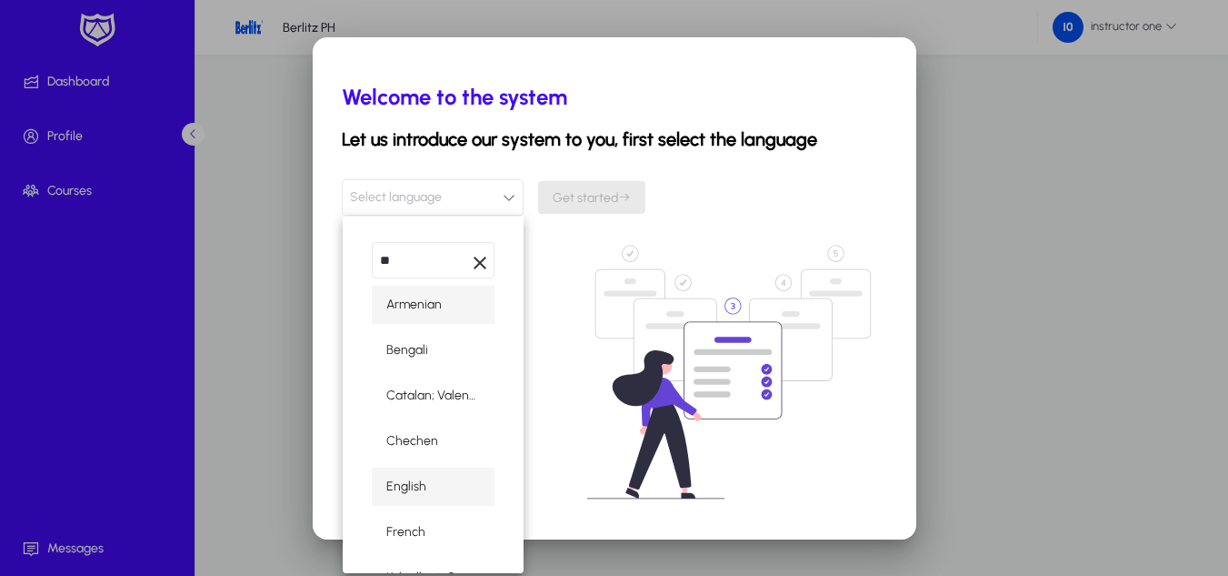
type input "**"
click at [407, 487] on span "English" at bounding box center [406, 487] width 40 height 22
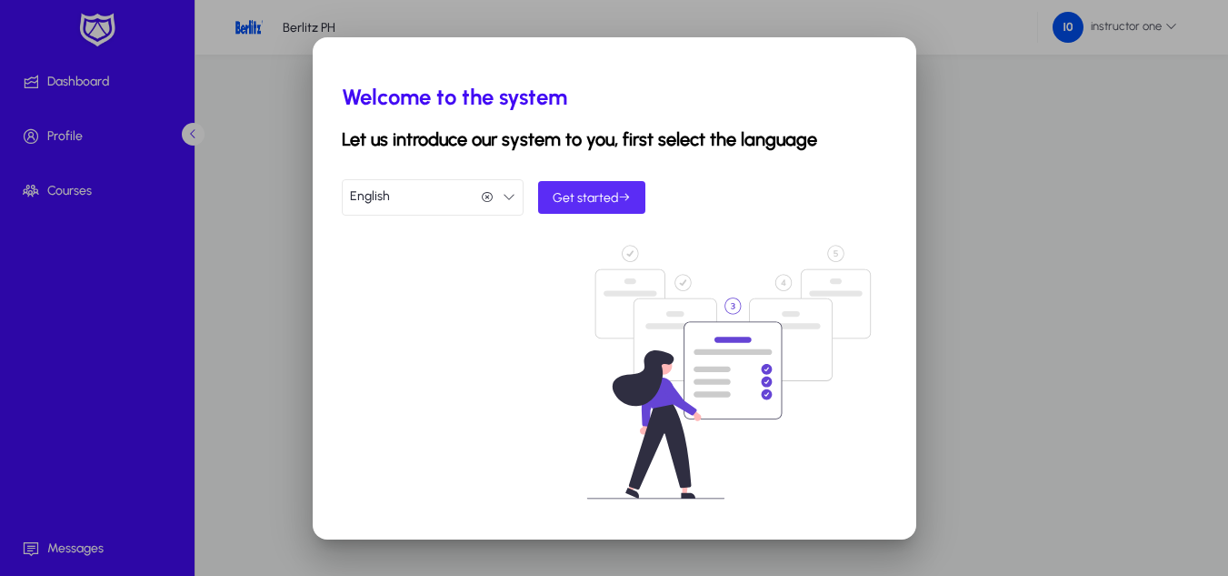
click at [607, 207] on span "submit" at bounding box center [591, 197] width 107 height 44
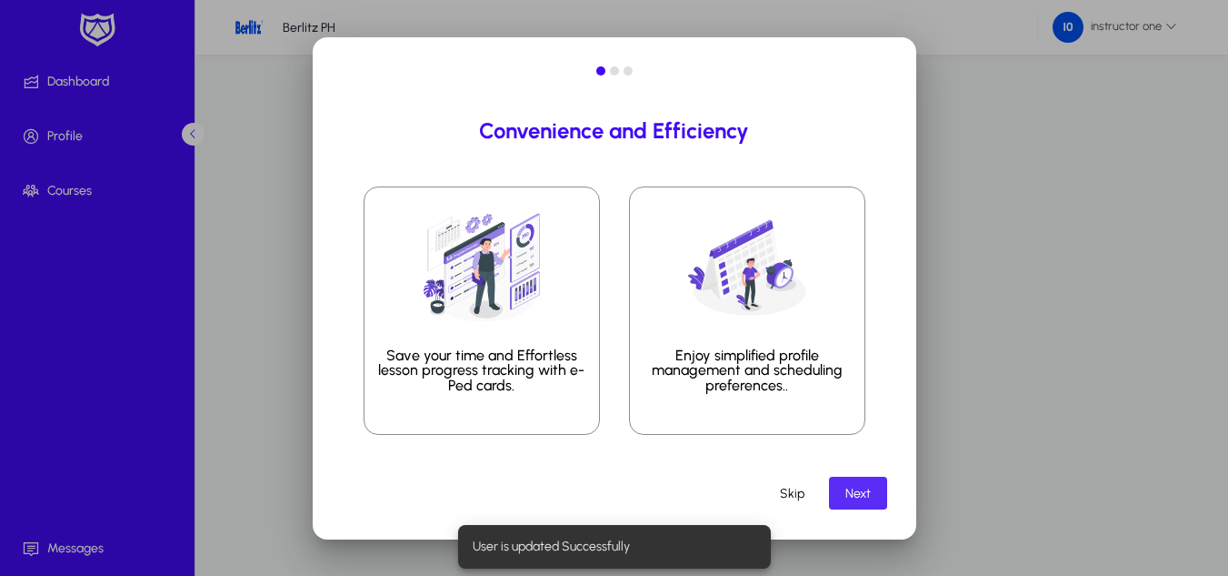
click at [851, 488] on span "Next" at bounding box center [858, 493] width 25 height 15
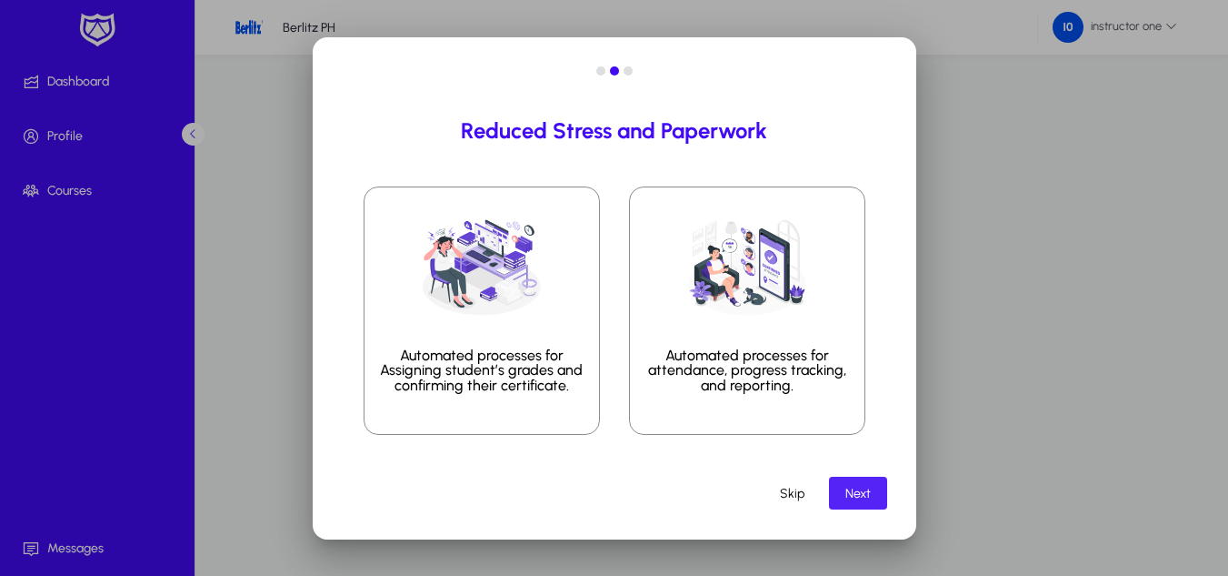
click at [851, 488] on span "Next" at bounding box center [858, 493] width 25 height 15
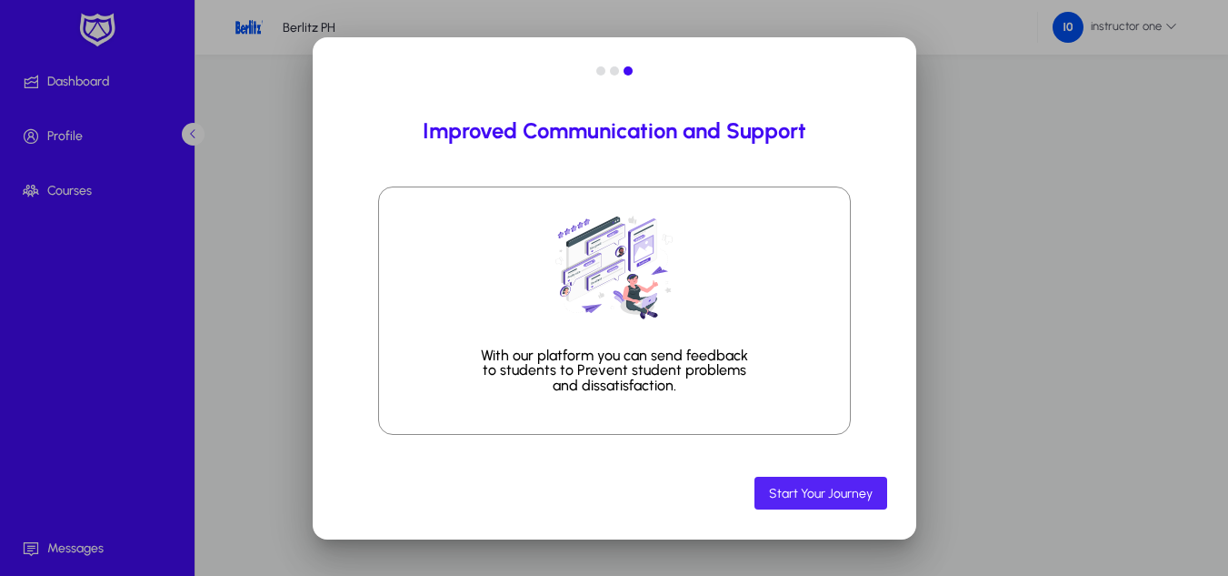
click at [851, 488] on span "Start Your Journey" at bounding box center [821, 493] width 104 height 15
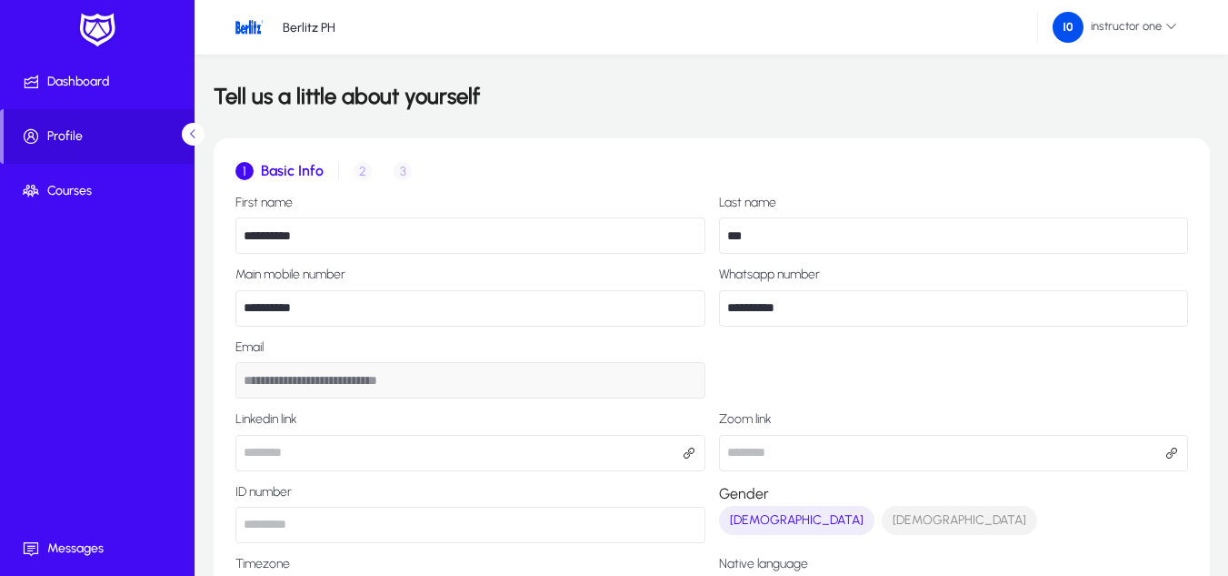
click at [418, 237] on input "**********" at bounding box center [470, 235] width 470 height 36
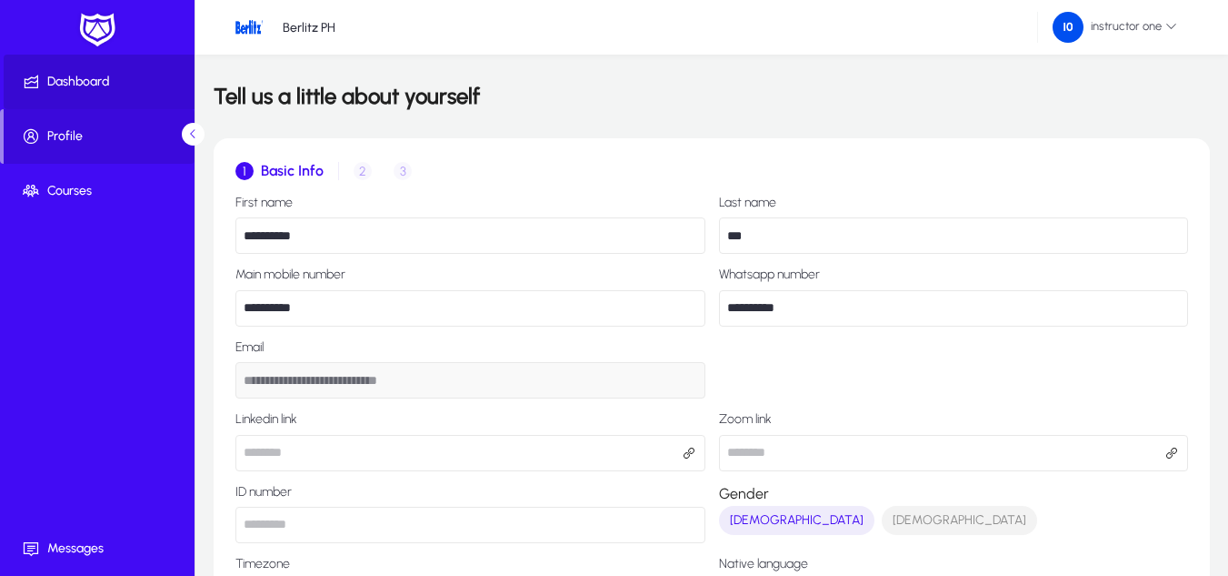
click at [77, 85] on span "Dashboard" at bounding box center [101, 82] width 195 height 18
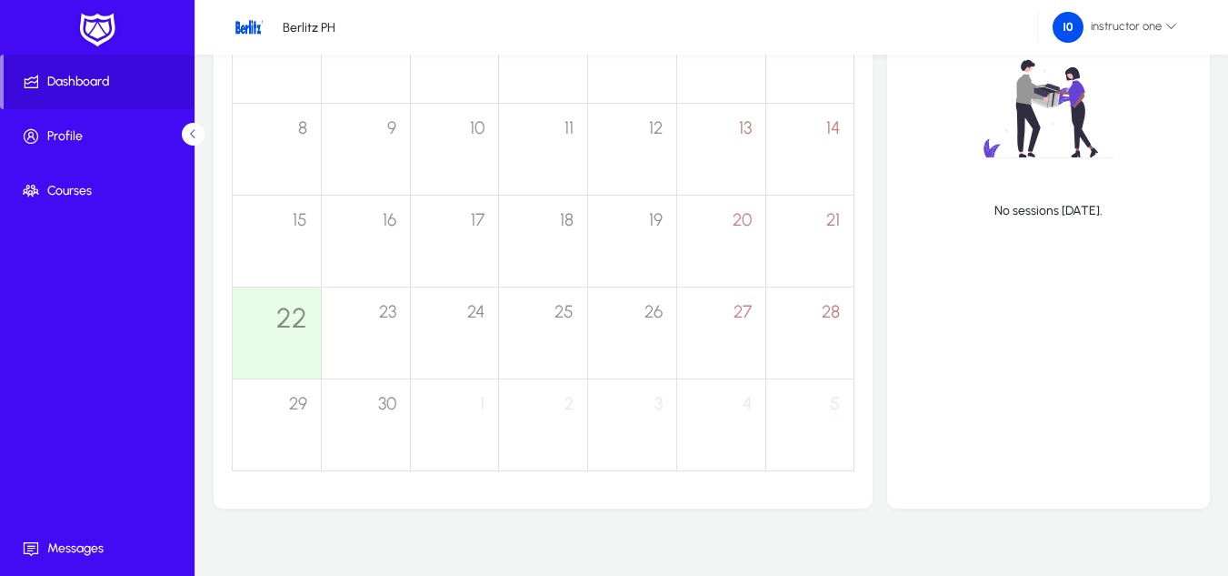
scroll to position [488, 0]
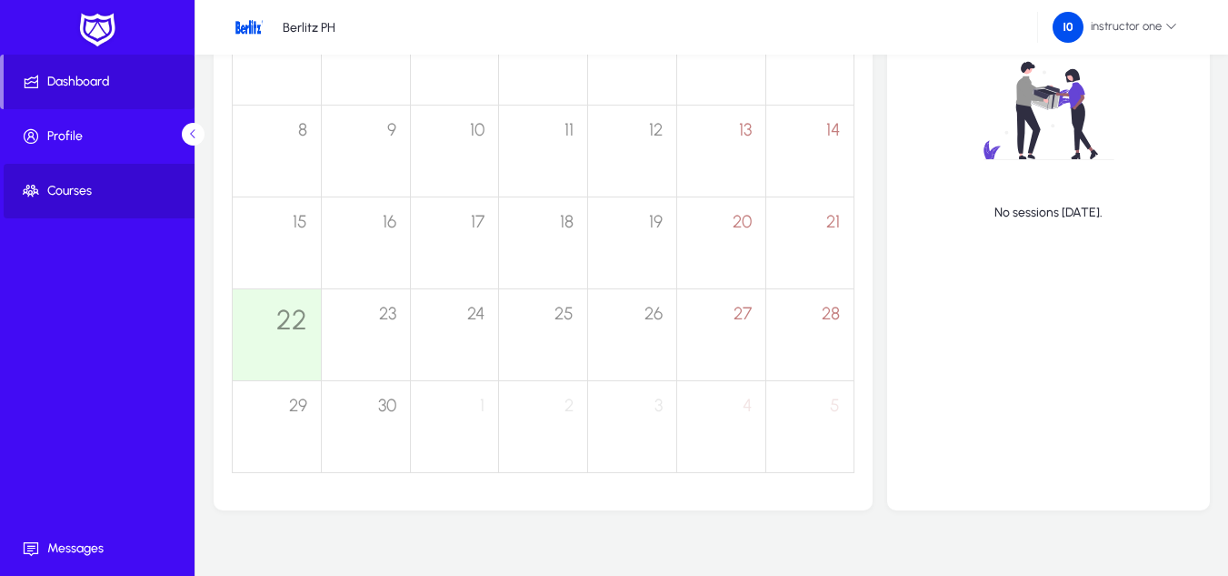
click at [100, 202] on span at bounding box center [101, 191] width 195 height 44
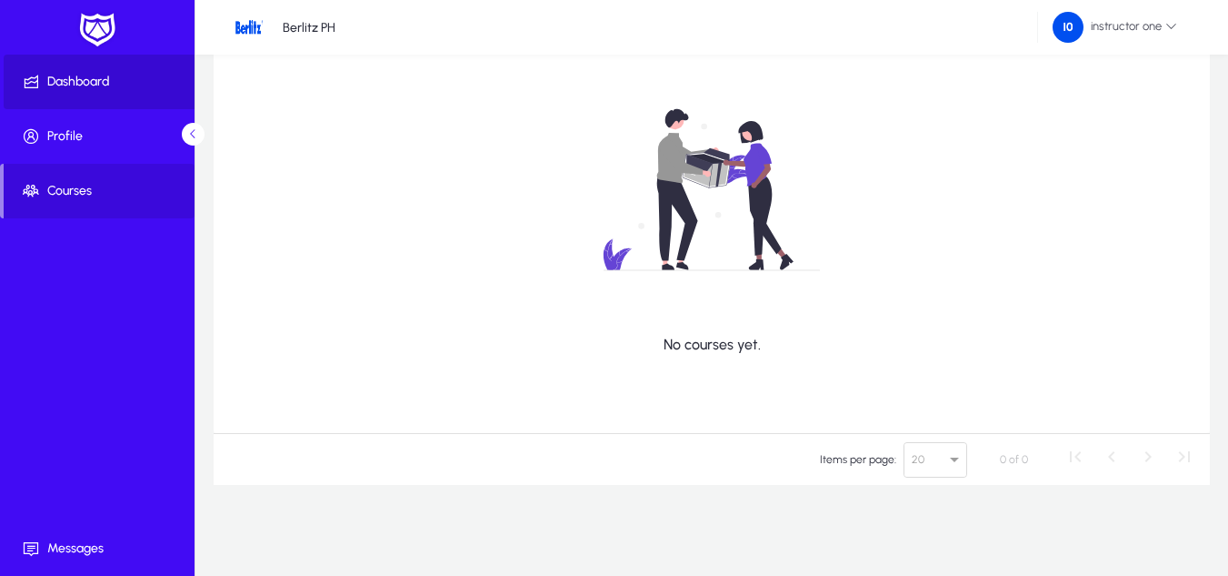
click at [102, 93] on span at bounding box center [101, 82] width 195 height 44
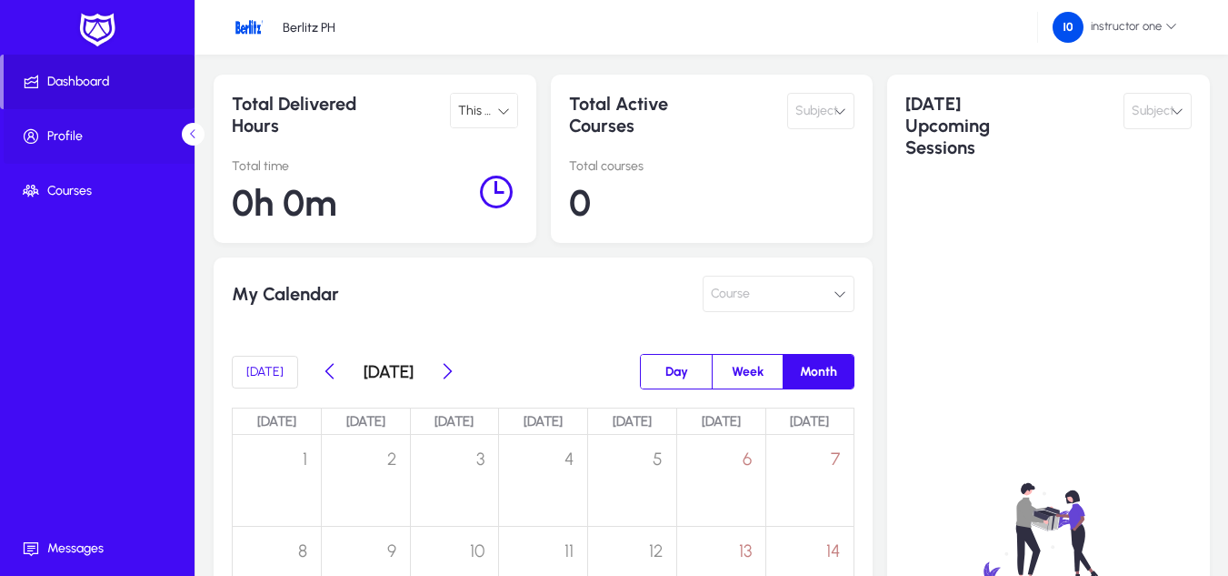
scroll to position [59, 0]
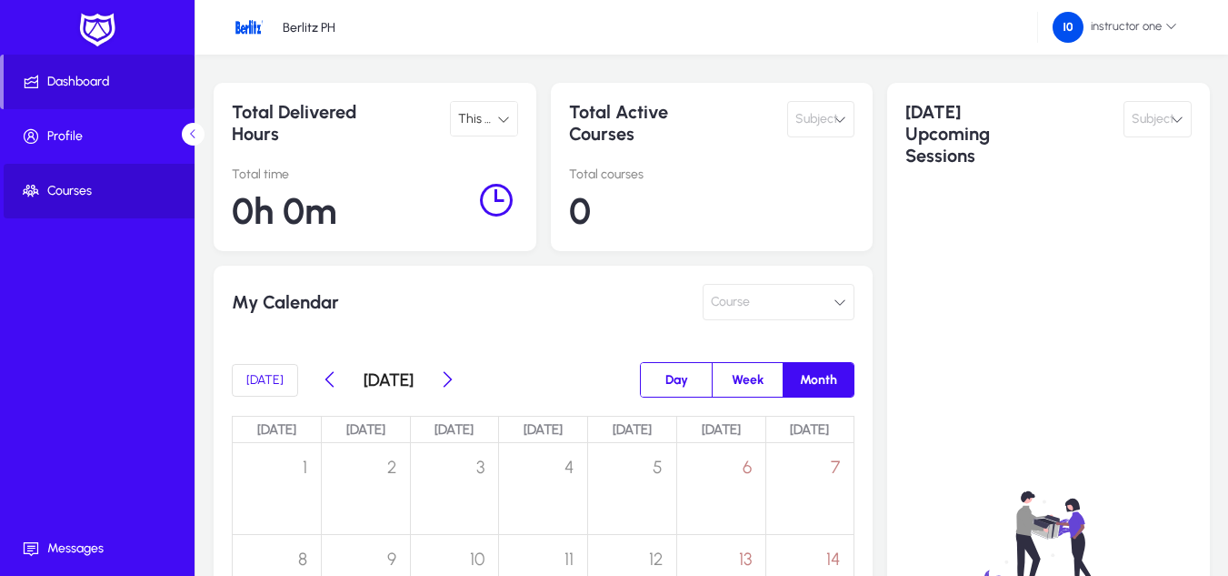
click at [123, 190] on span "Courses" at bounding box center [101, 191] width 195 height 18
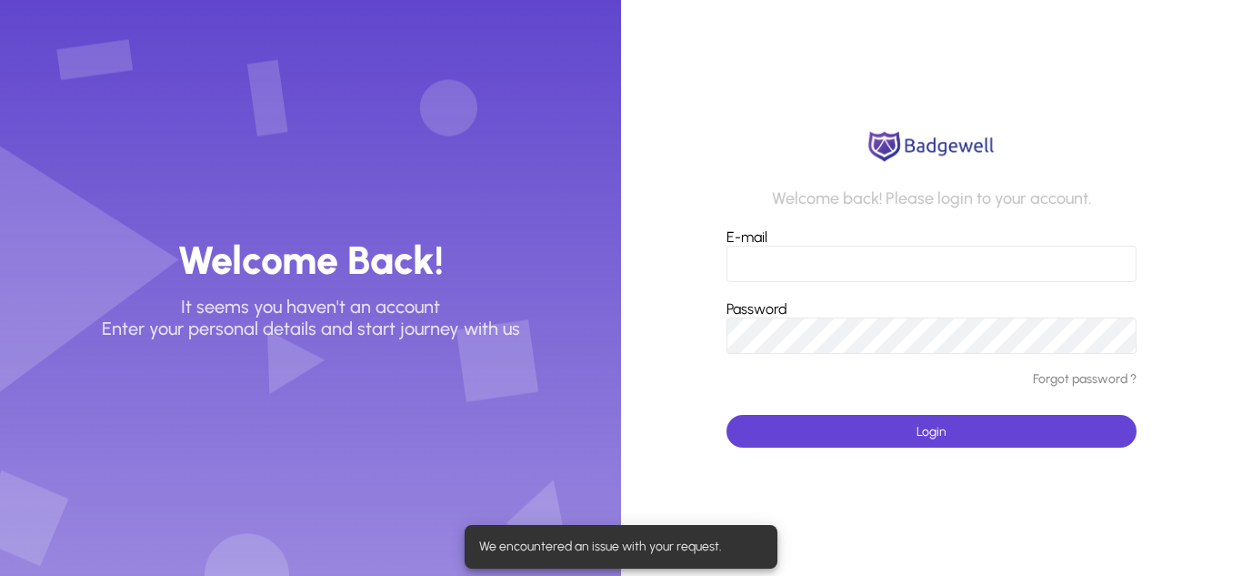
click at [804, 281] on input "E-mail" at bounding box center [931, 263] width 410 height 36
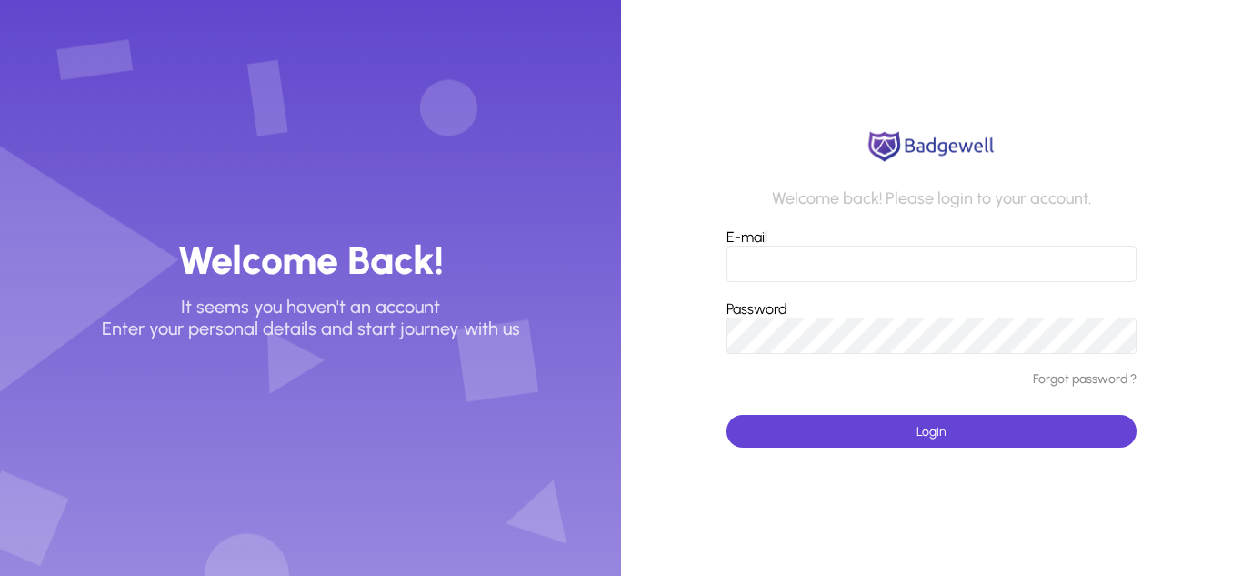
type input "**********"
click at [726, 415] on button "Login" at bounding box center [931, 431] width 410 height 33
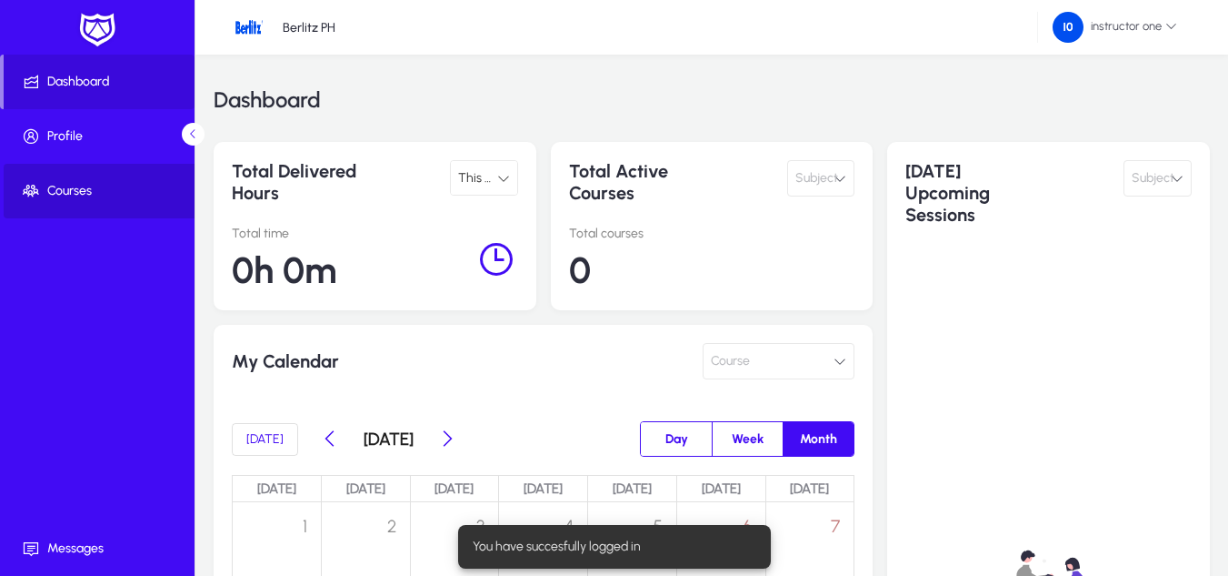
click at [42, 175] on span at bounding box center [101, 191] width 195 height 44
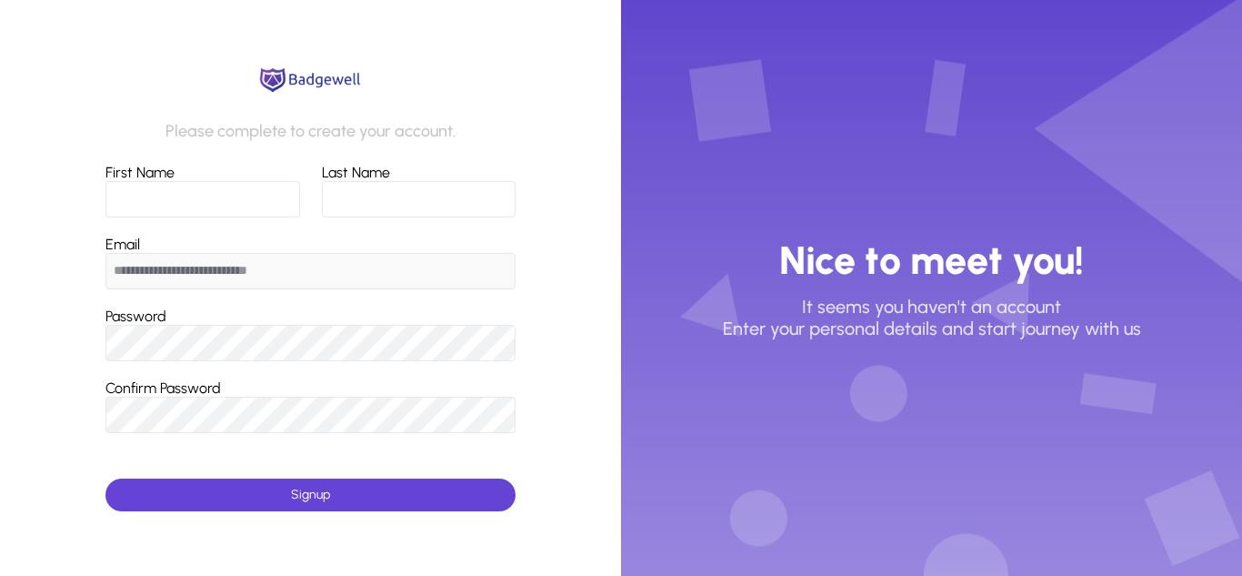
click at [524, 121] on app-signup-form "**********" at bounding box center [310, 288] width 621 height 576
